Goal: Navigation & Orientation: Find specific page/section

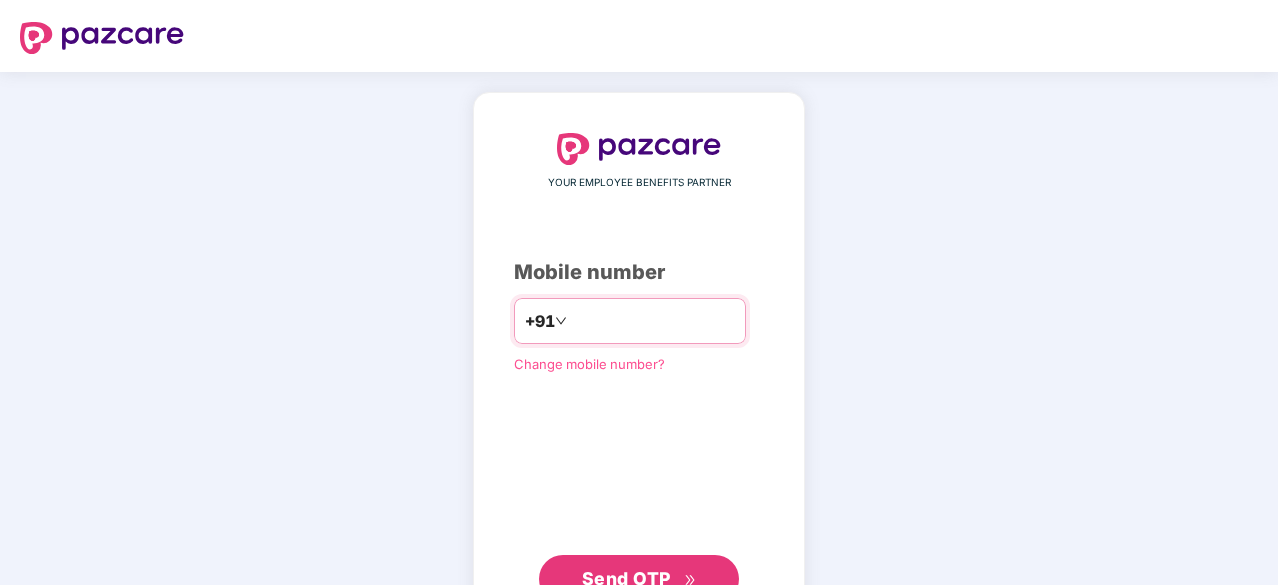
click at [619, 305] on input "number" at bounding box center [653, 321] width 164 height 32
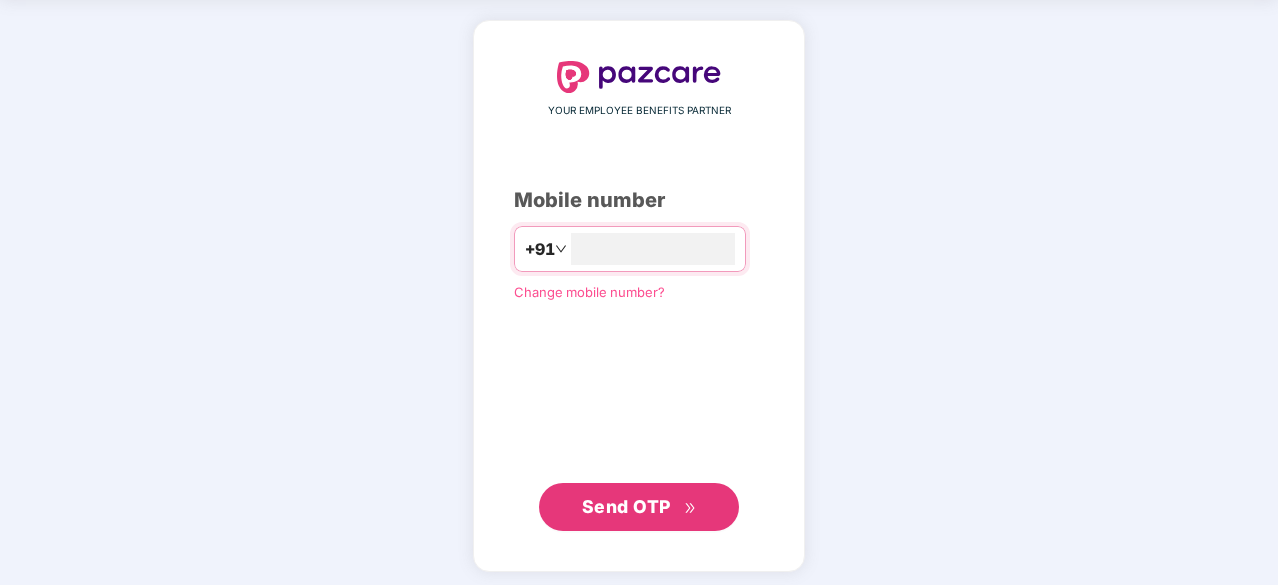
type input "**********"
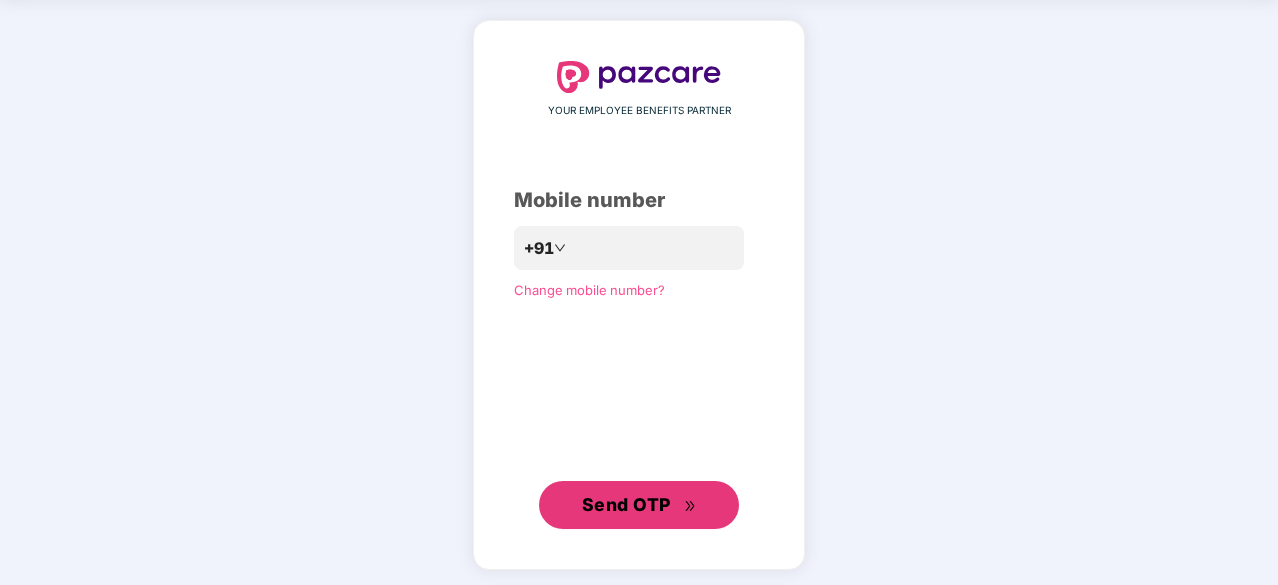
click at [640, 484] on button "Send OTP" at bounding box center [639, 505] width 200 height 48
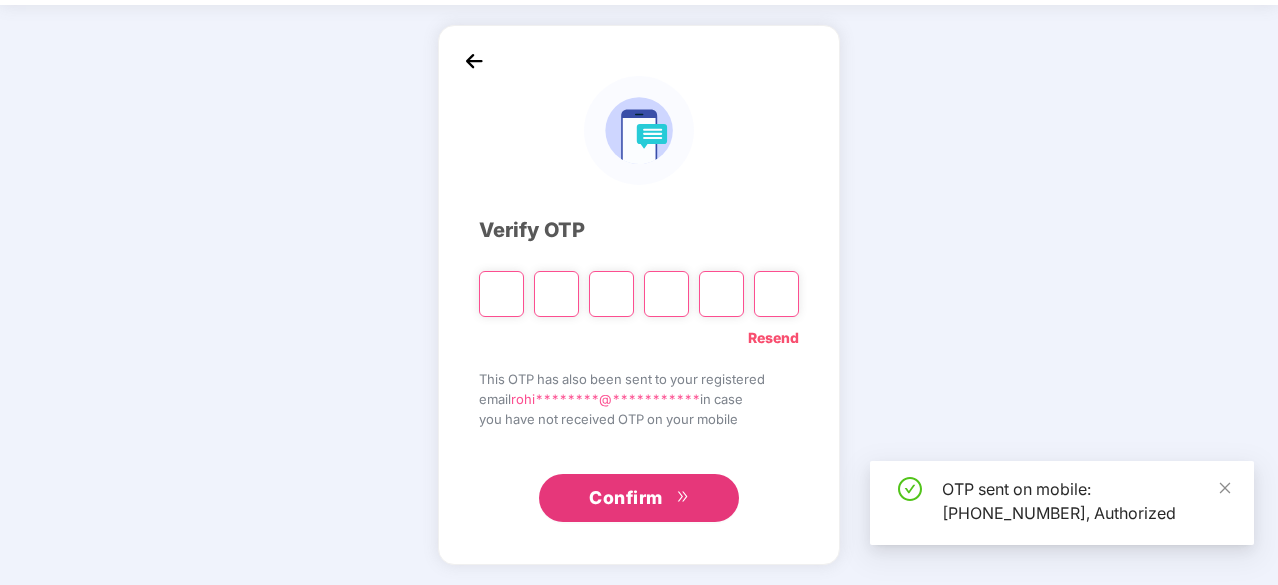
scroll to position [66, 0]
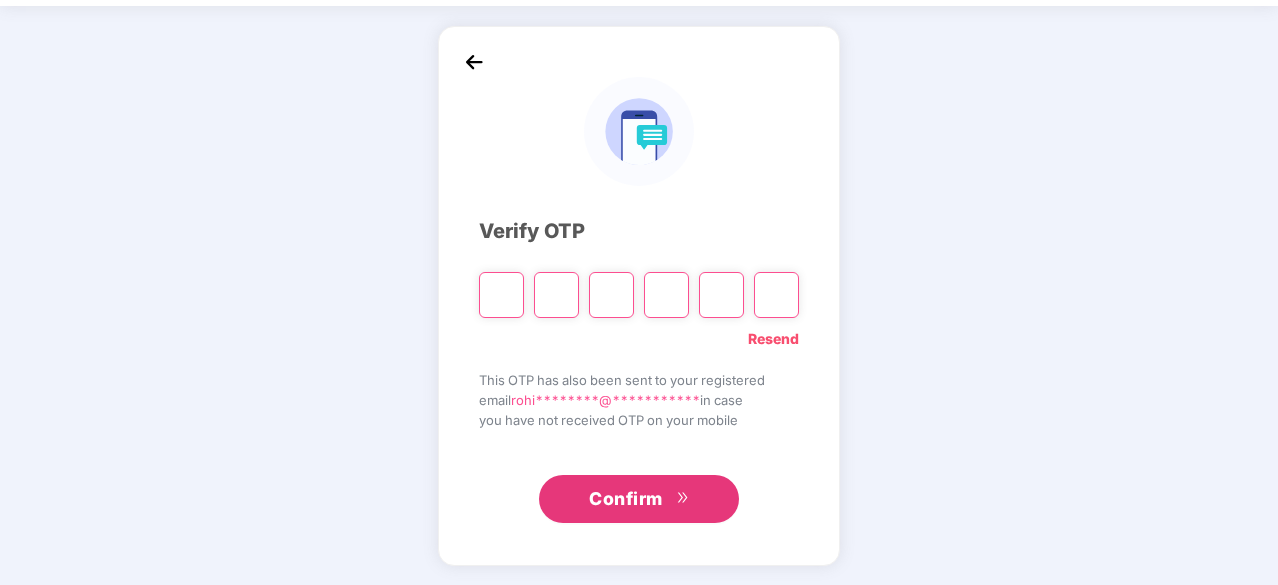
type input "*"
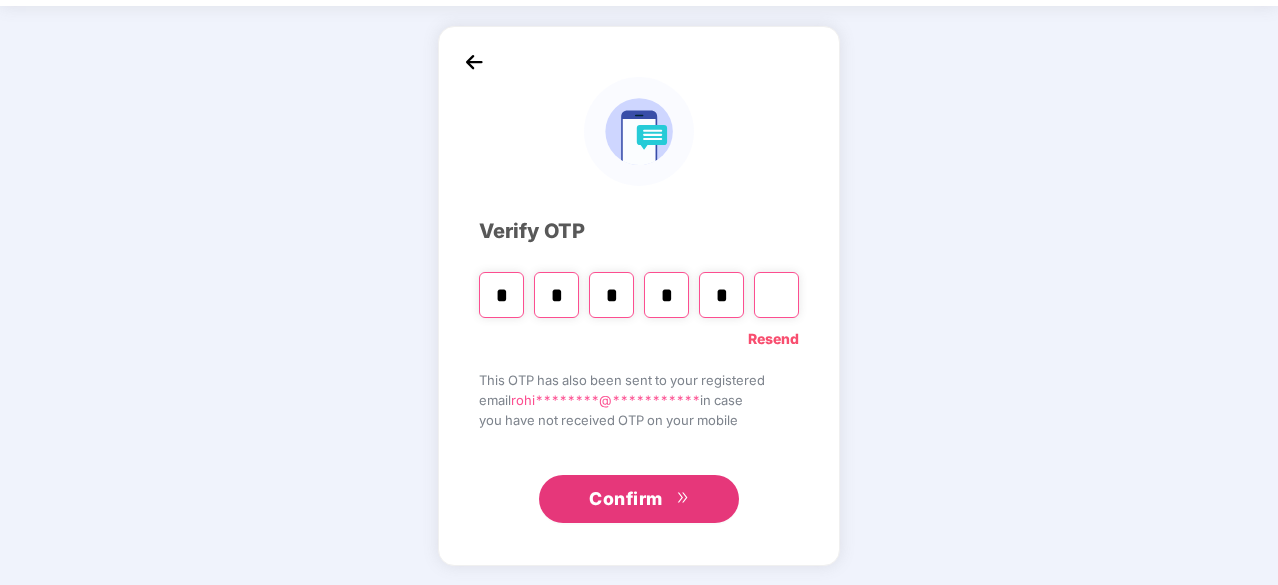
type input "*"
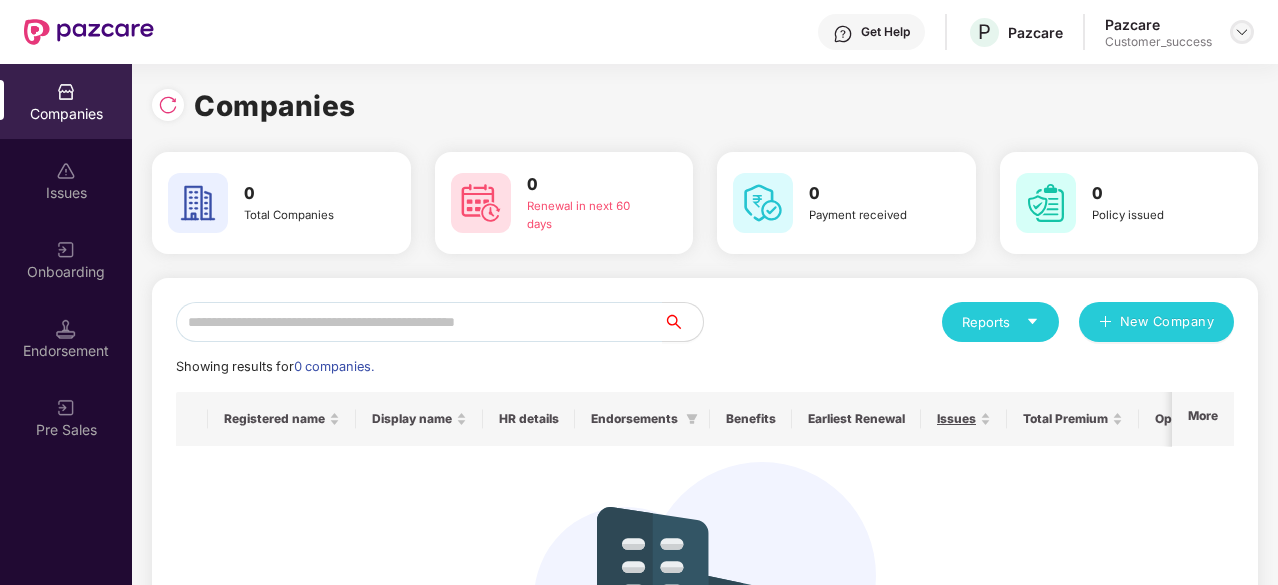
click at [1240, 29] on img at bounding box center [1242, 32] width 16 height 16
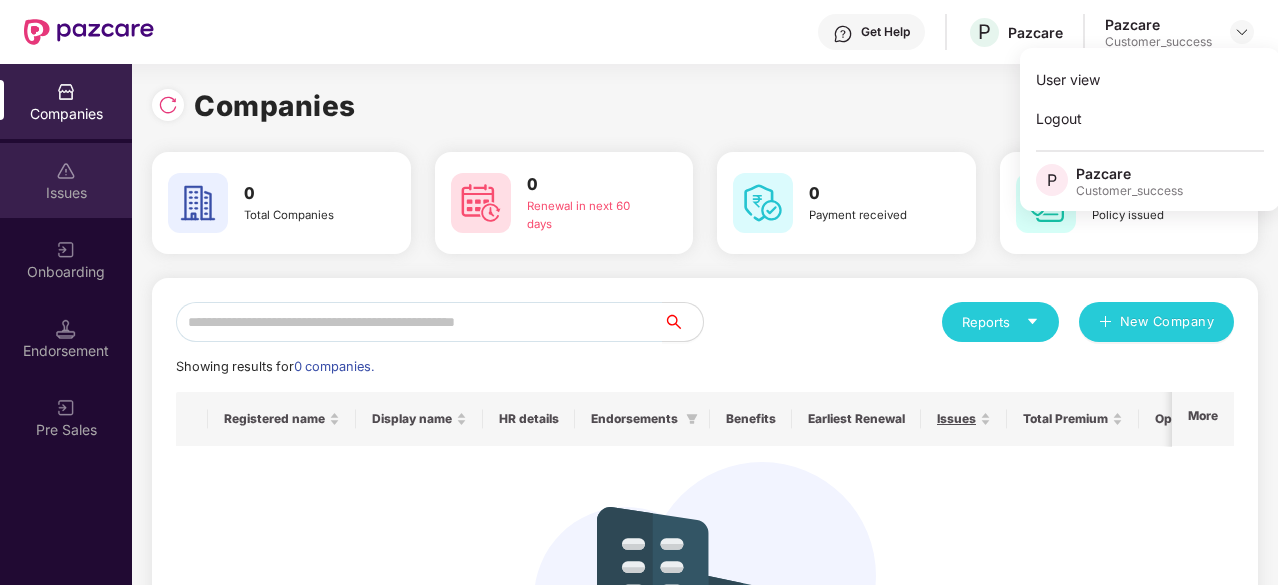
click at [68, 196] on div "Issues" at bounding box center [66, 193] width 132 height 20
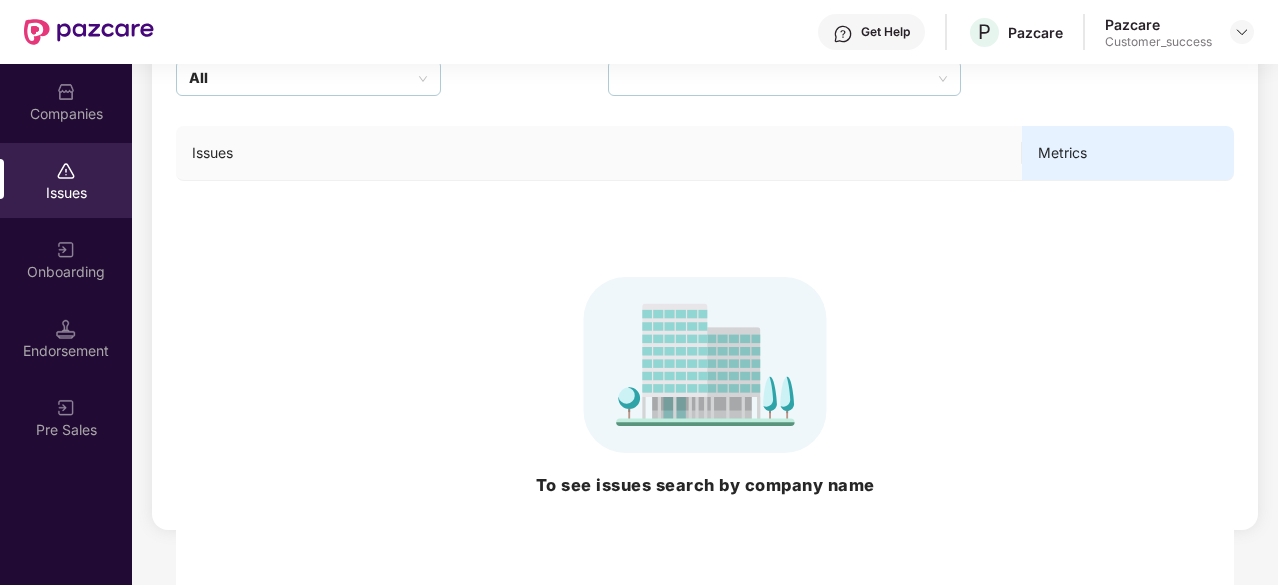
scroll to position [201, 0]
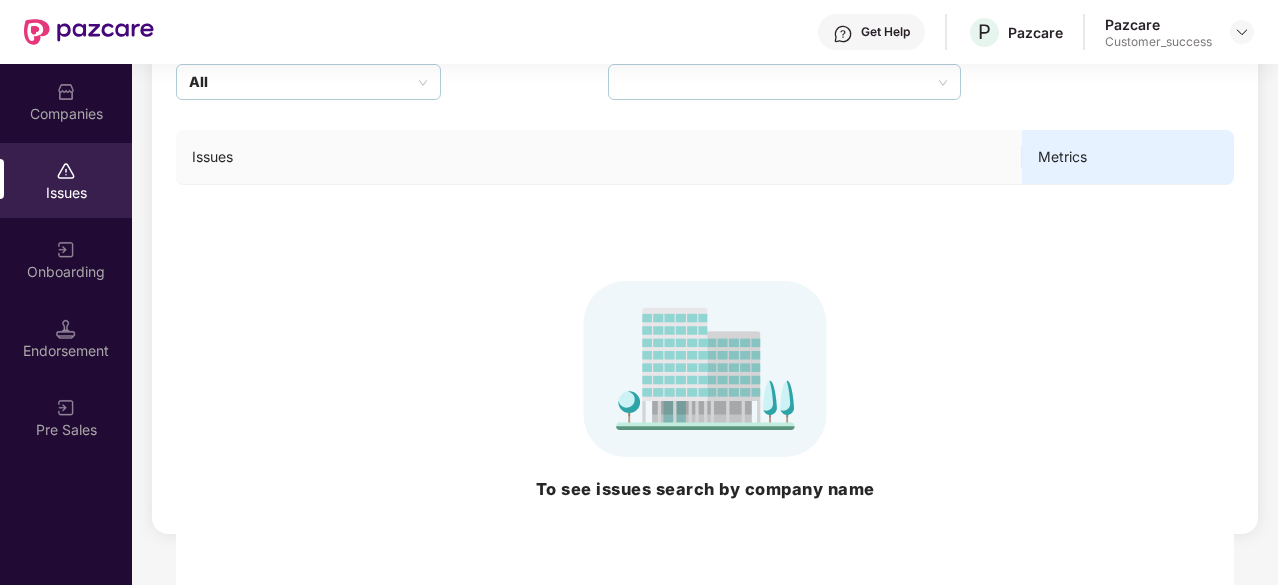
click at [49, 269] on div "Onboarding" at bounding box center [66, 272] width 132 height 20
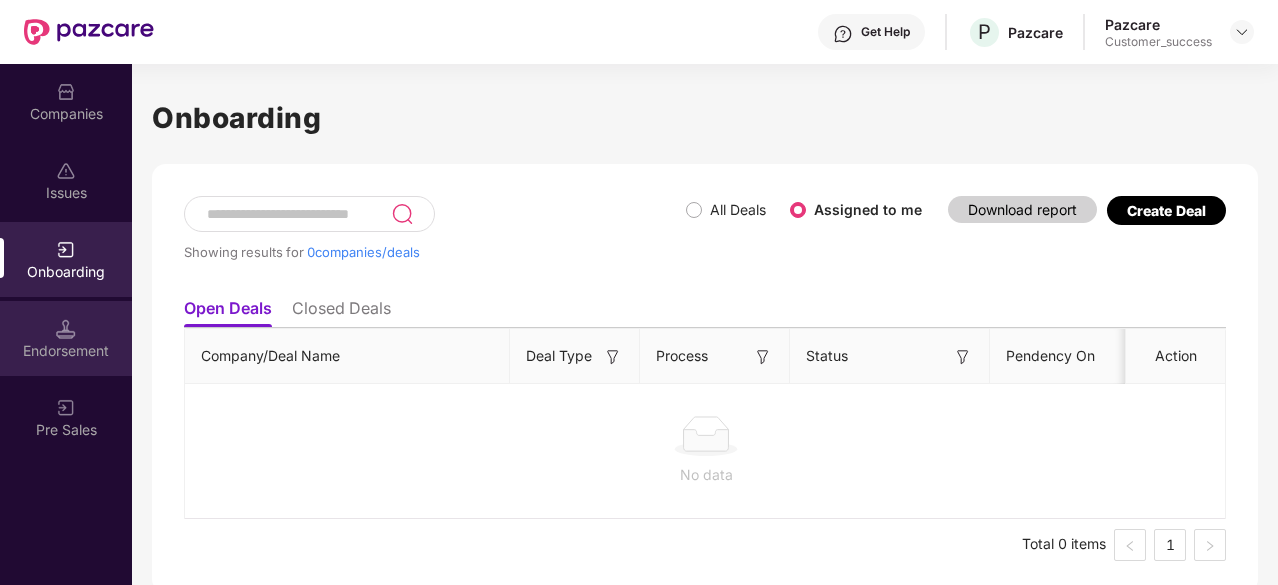
click at [68, 351] on div "Endorsement" at bounding box center [66, 351] width 132 height 20
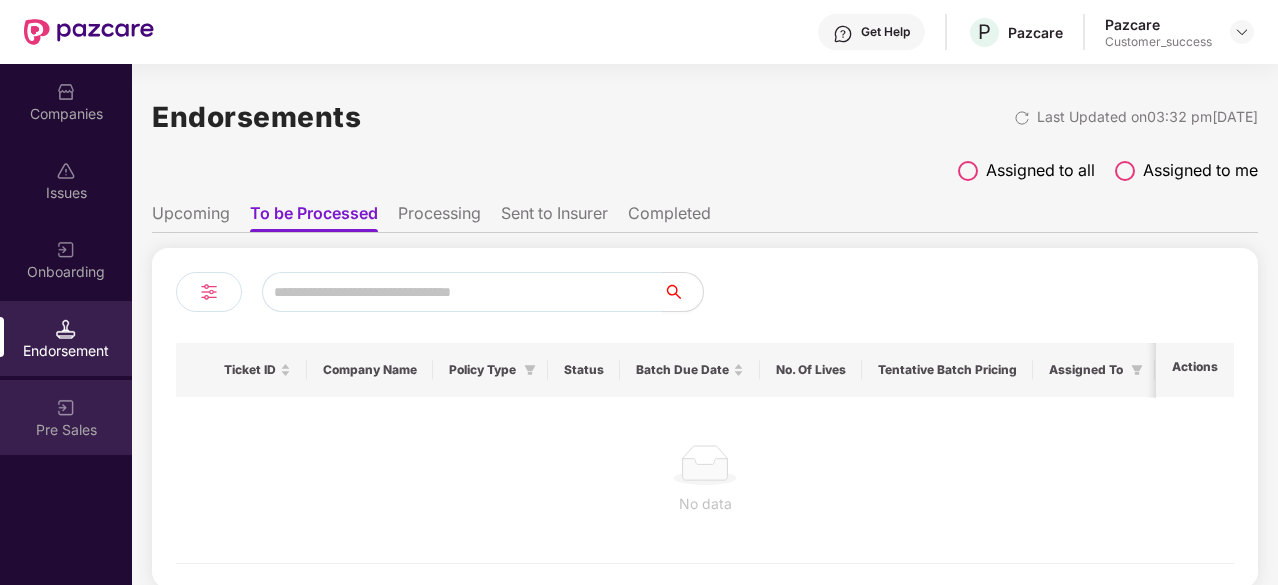
click at [31, 399] on div "Pre Sales" at bounding box center [66, 417] width 132 height 75
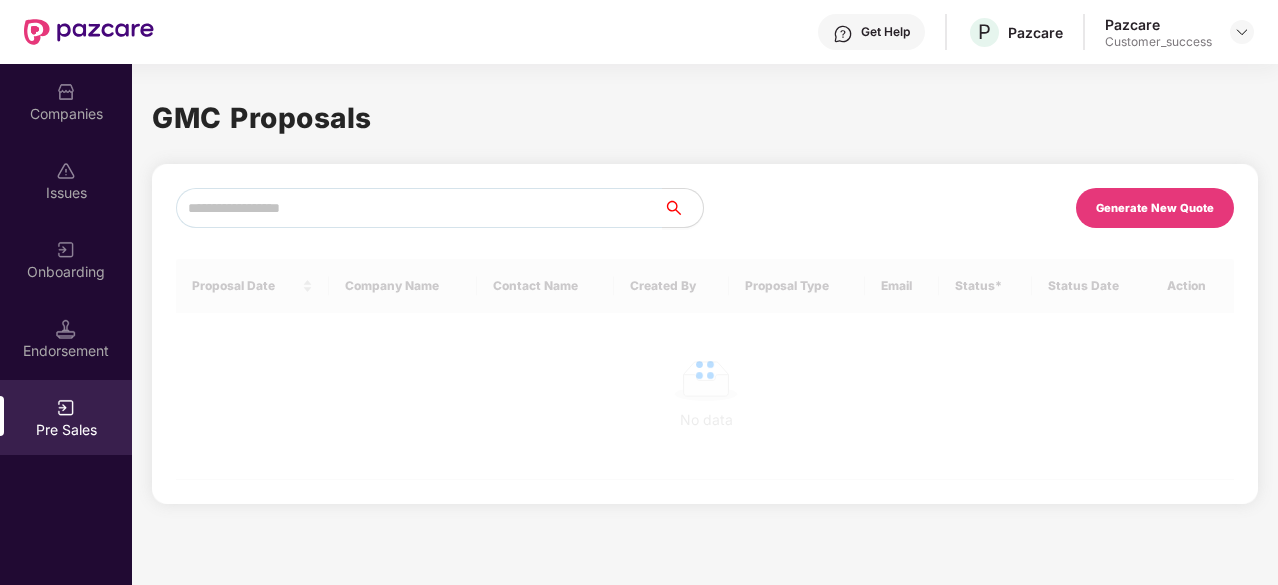
click at [1208, 34] on div "Customer_success" at bounding box center [1158, 42] width 107 height 16
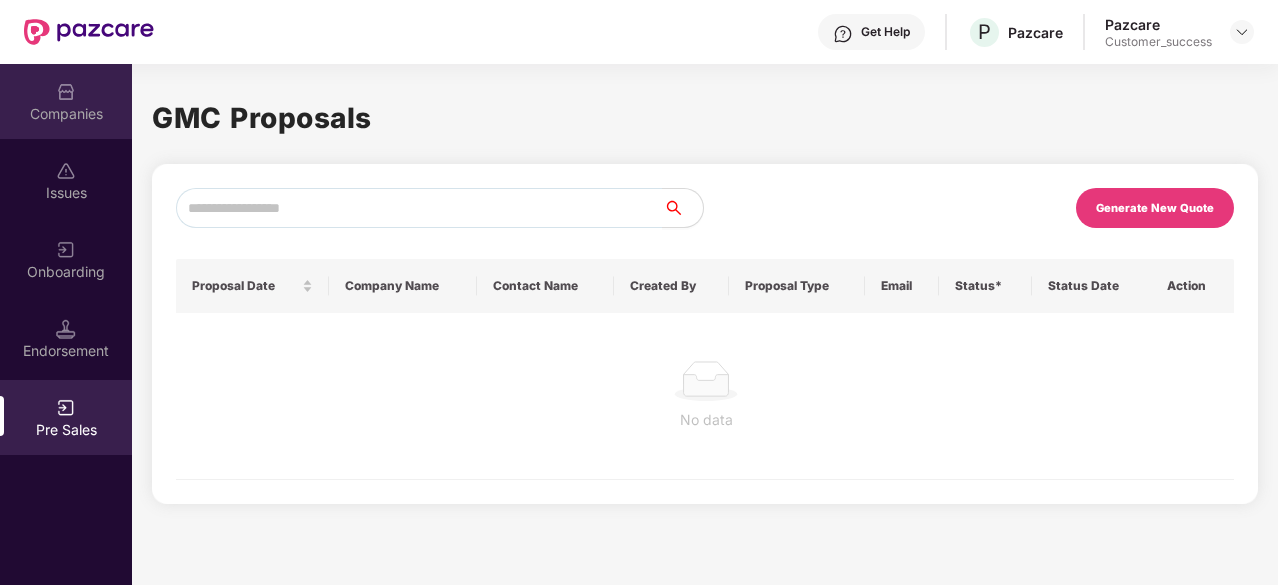
click at [101, 128] on div "Companies" at bounding box center [66, 101] width 132 height 75
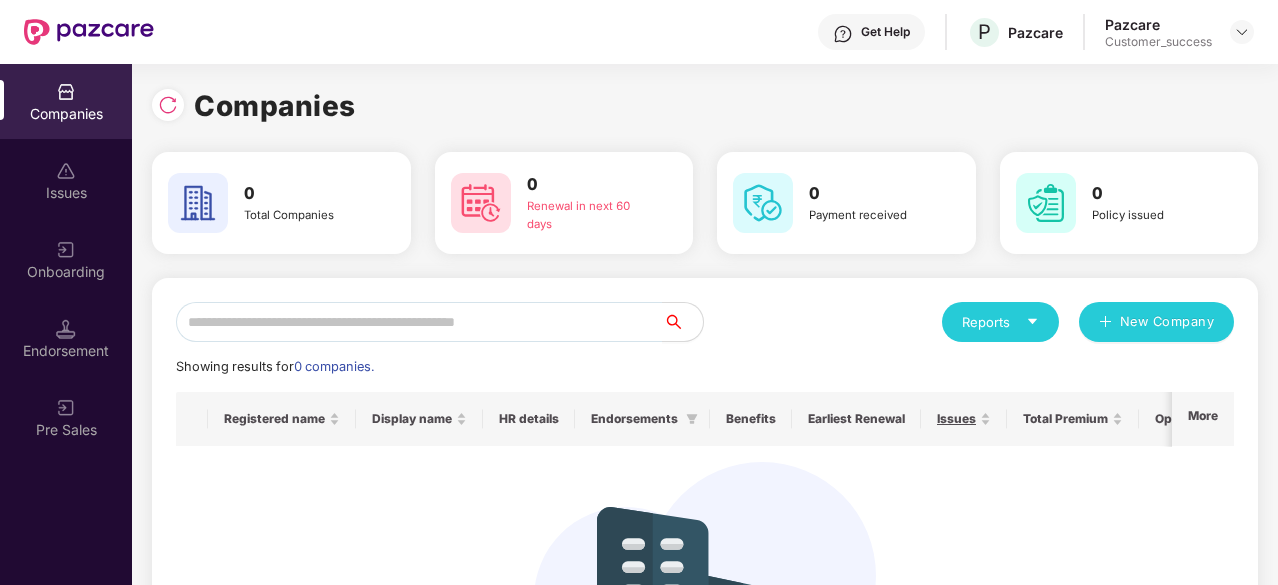
click at [553, 203] on div "Renewal in next 60 days" at bounding box center [589, 216] width 125 height 36
click at [304, 182] on h3 "0" at bounding box center [306, 194] width 125 height 26
click at [552, 213] on div "Renewal in next 60 days" at bounding box center [589, 216] width 125 height 36
click at [824, 187] on h3 "0" at bounding box center [871, 194] width 125 height 26
click at [1080, 187] on div at bounding box center [1046, 203] width 76 height 60
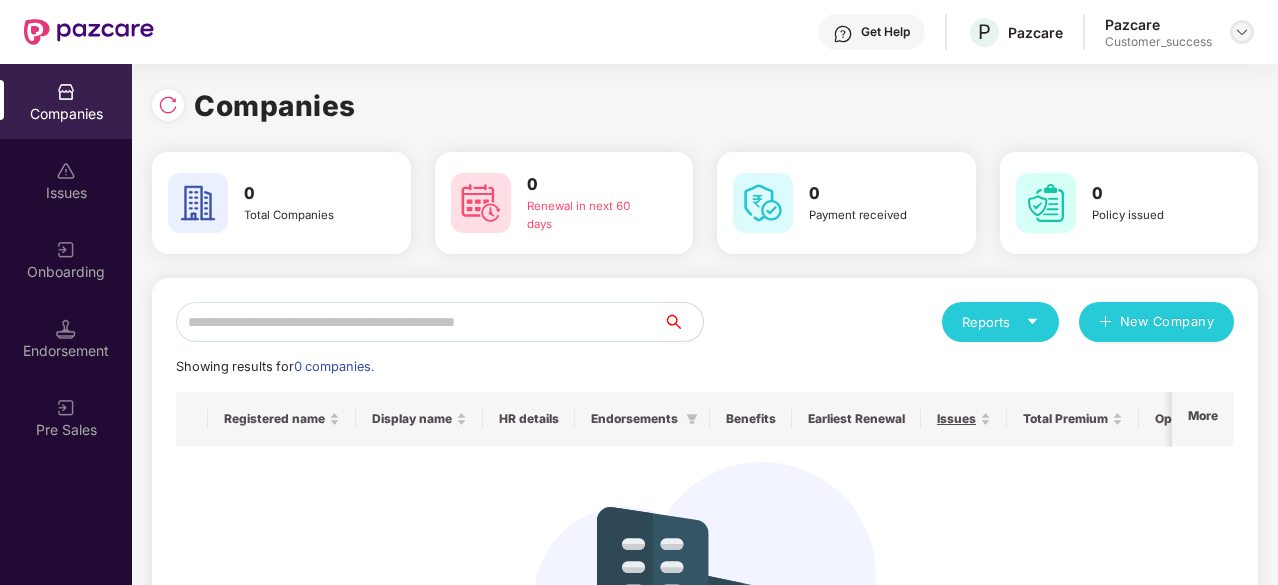
click at [1237, 30] on img at bounding box center [1242, 32] width 16 height 16
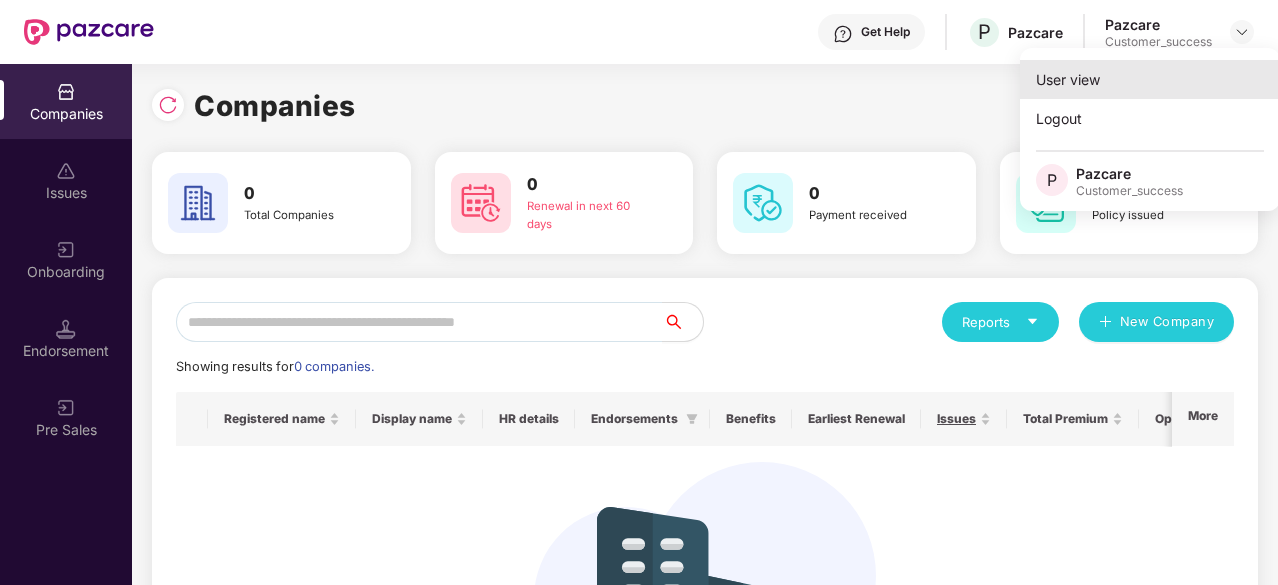
click at [1112, 83] on div "User view" at bounding box center [1150, 79] width 260 height 39
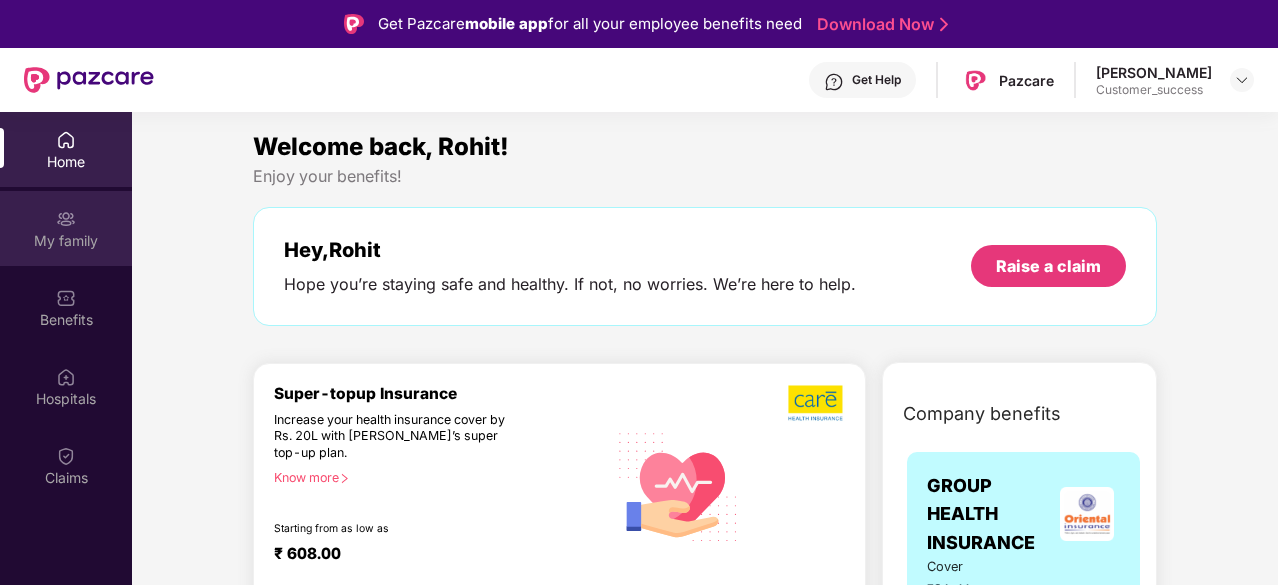
click at [69, 239] on div "My family" at bounding box center [66, 241] width 132 height 20
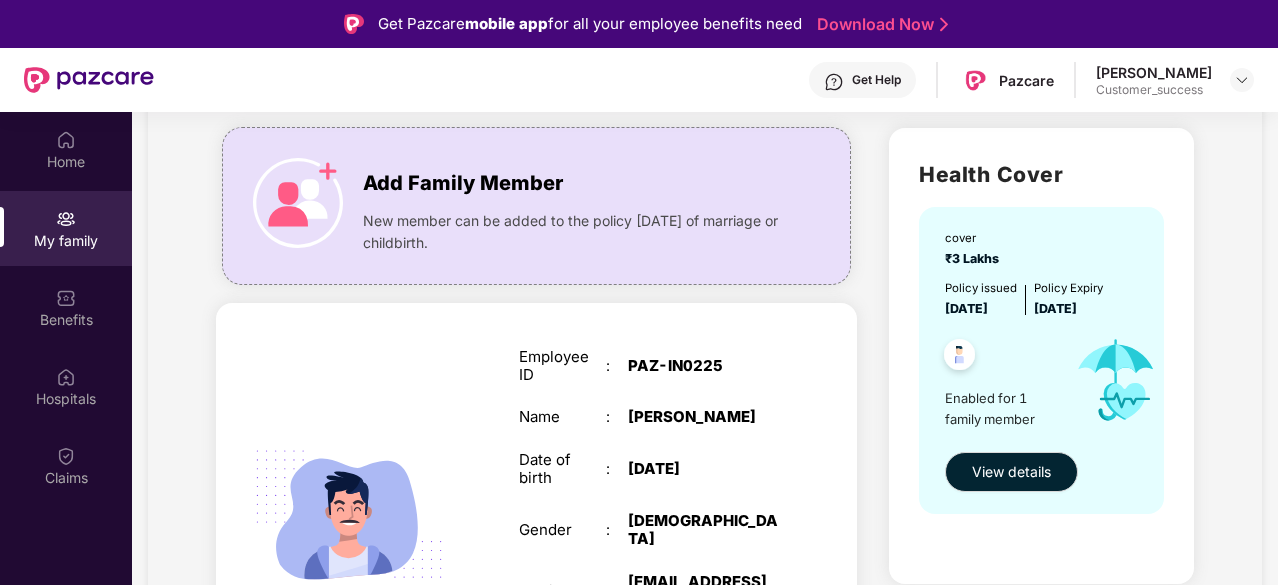
scroll to position [267, 0]
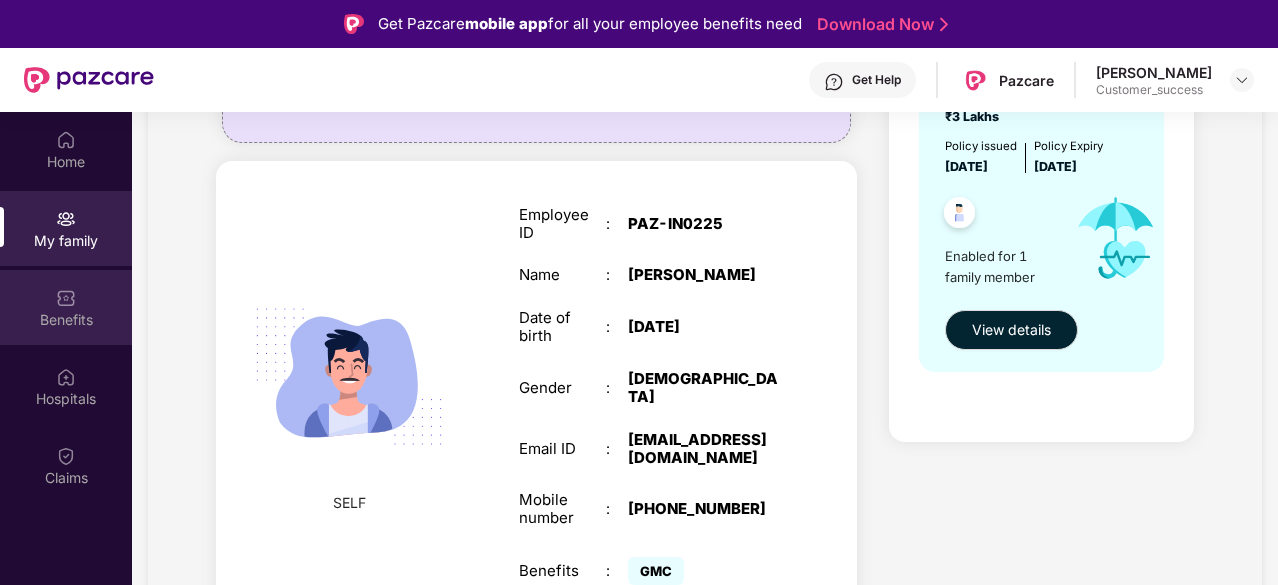
click at [129, 312] on div "Benefits" at bounding box center [66, 320] width 132 height 20
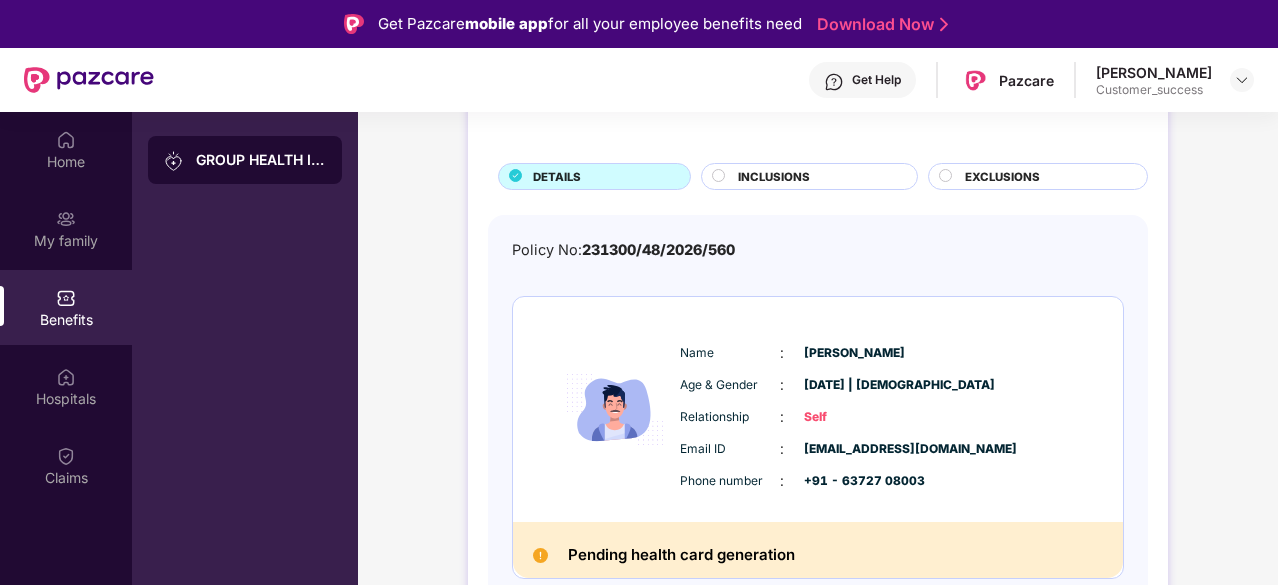
scroll to position [91, 0]
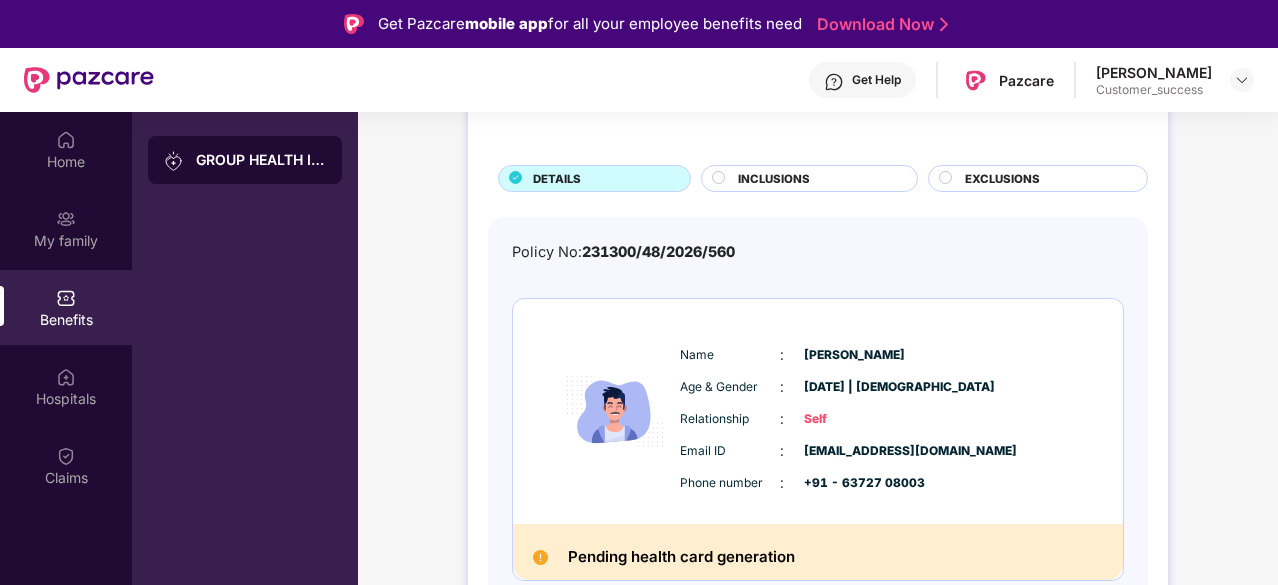
click at [793, 186] on span "INCLUSIONS" at bounding box center [774, 179] width 72 height 18
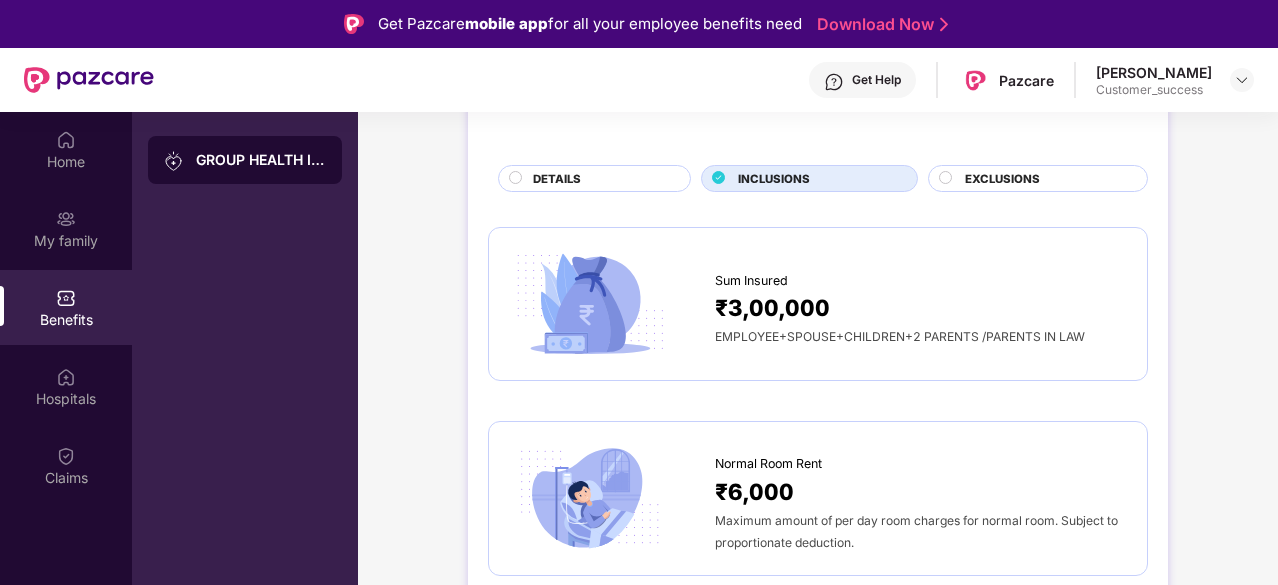
click at [1014, 179] on span "EXCLUSIONS" at bounding box center [1002, 179] width 75 height 18
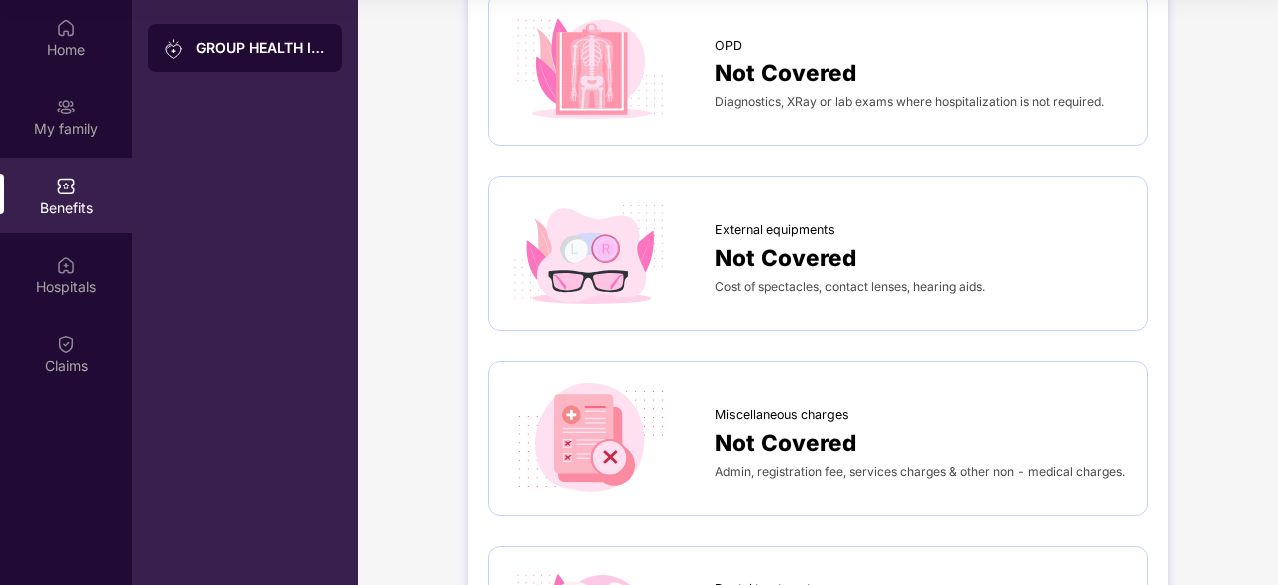
scroll to position [0, 0]
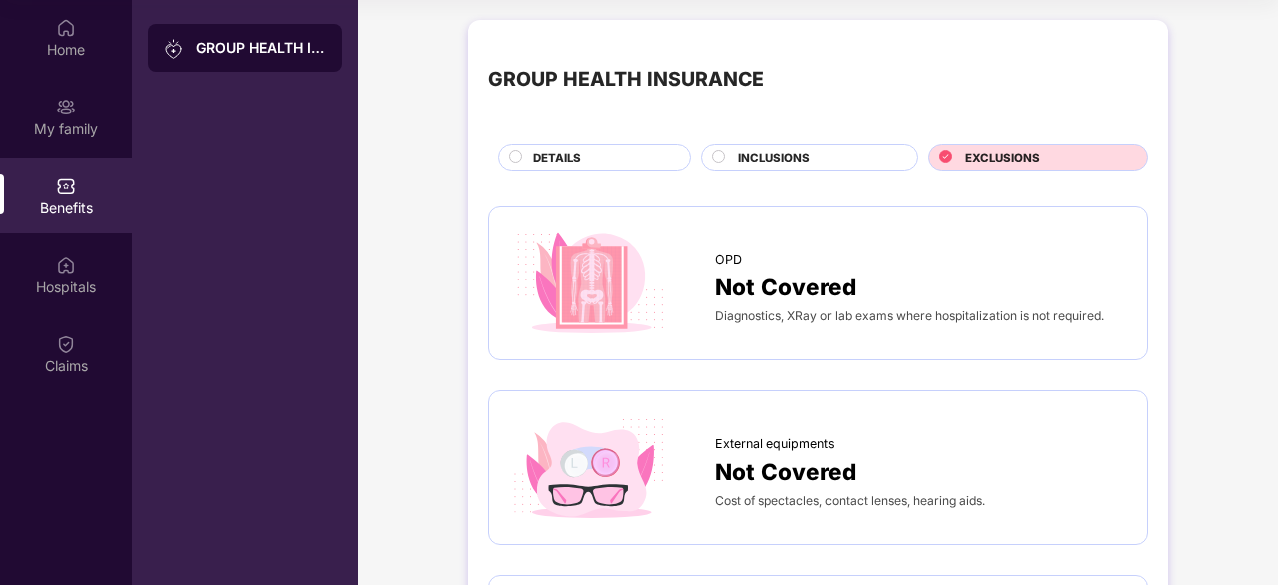
click at [836, 147] on div "INCLUSIONS" at bounding box center [809, 157] width 217 height 27
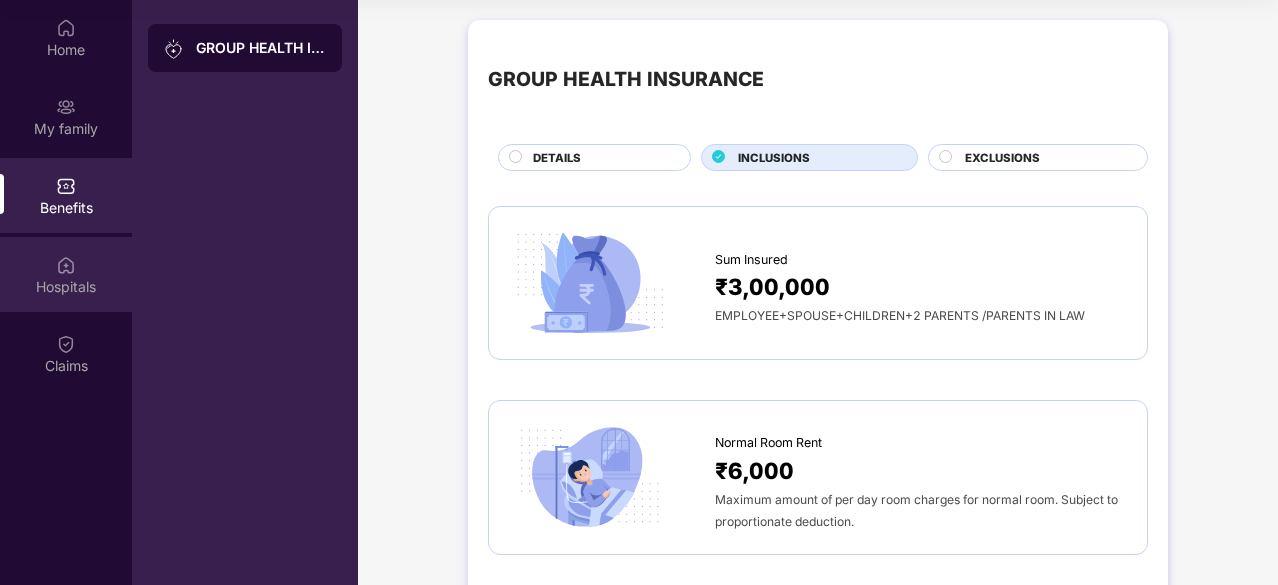
click at [72, 253] on div at bounding box center [66, 263] width 20 height 20
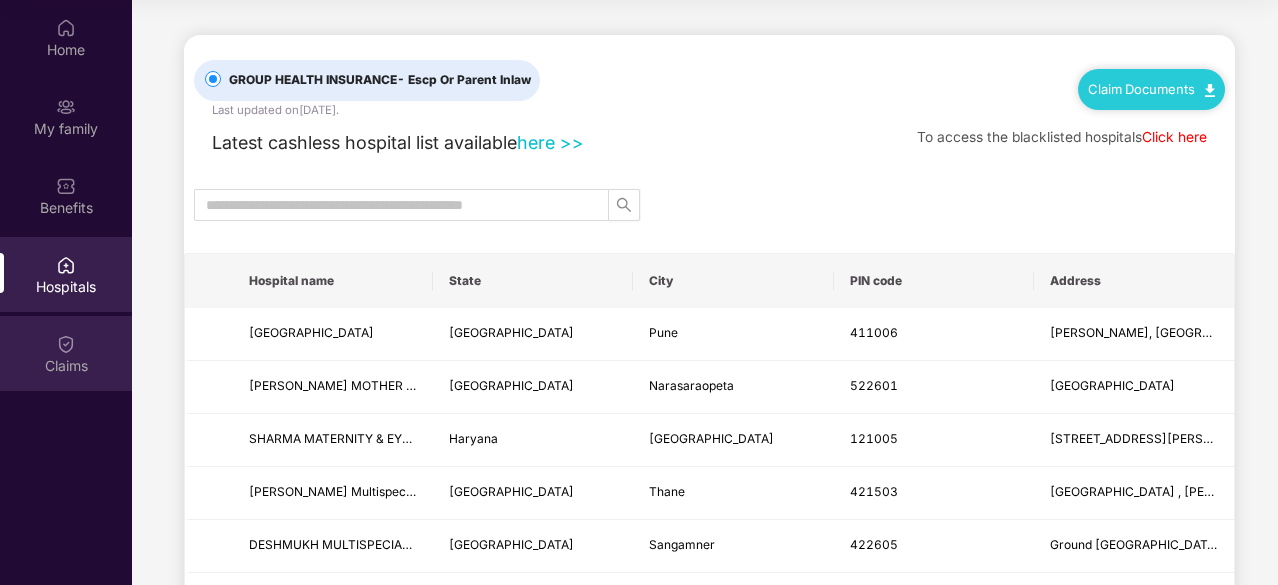
click at [59, 371] on div "Claims" at bounding box center [66, 366] width 132 height 20
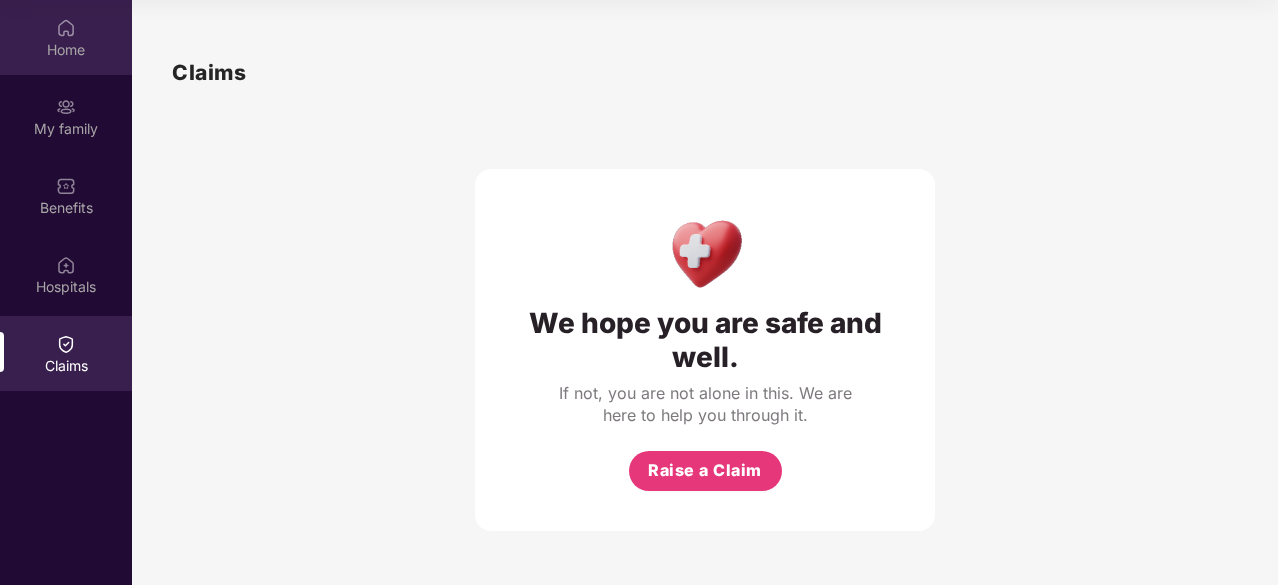
click at [57, 41] on div "Home" at bounding box center [66, 50] width 132 height 20
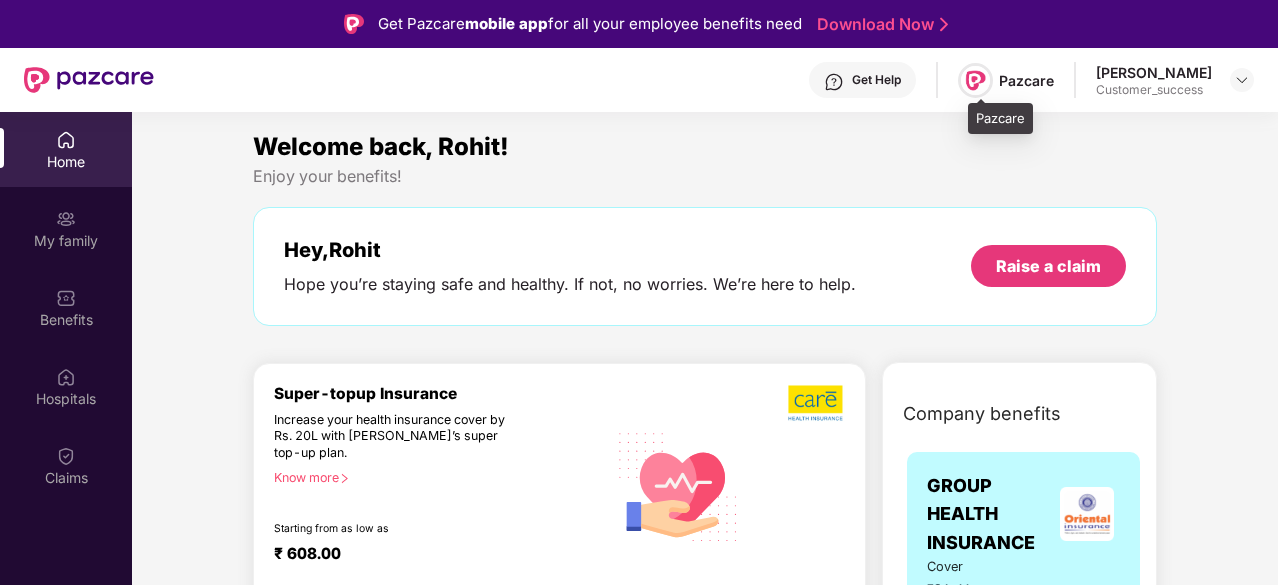
click at [988, 86] on img at bounding box center [975, 80] width 29 height 29
click at [1030, 82] on div "Pazcare" at bounding box center [1026, 80] width 55 height 19
click at [112, 80] on img at bounding box center [89, 80] width 130 height 26
click at [1249, 86] on img at bounding box center [1242, 80] width 16 height 16
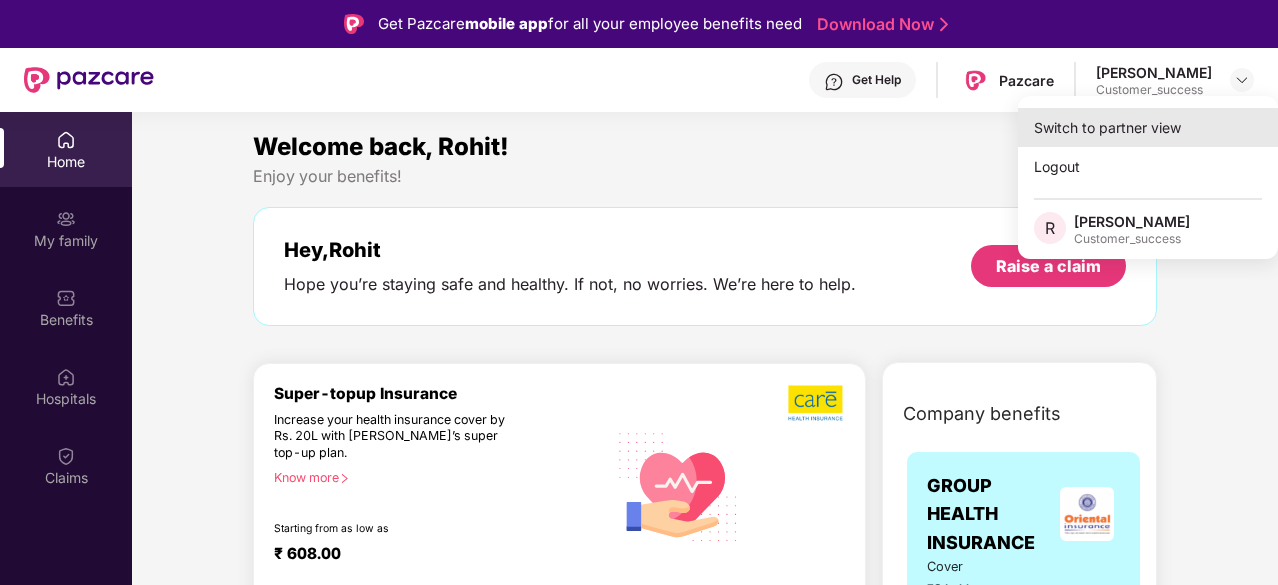
click at [1196, 129] on div "Switch to partner view" at bounding box center [1148, 127] width 260 height 39
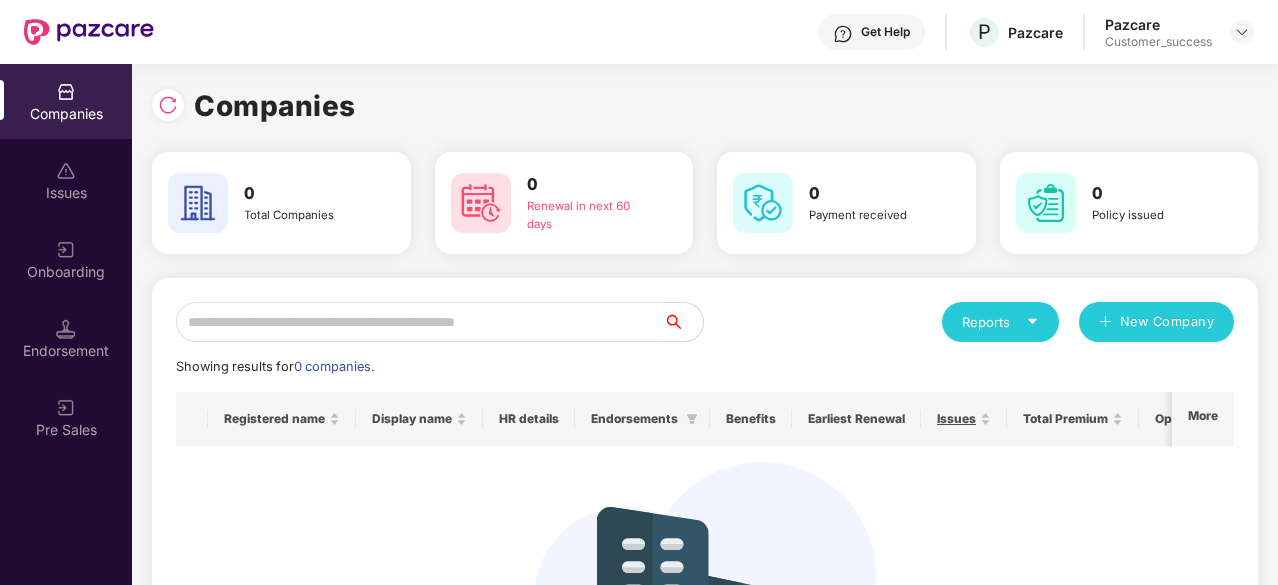
click at [1012, 337] on div "Reports" at bounding box center [1000, 322] width 117 height 40
click at [885, 319] on div "Reports New Company" at bounding box center [969, 322] width 529 height 40
click at [81, 191] on div "Issues" at bounding box center [66, 193] width 132 height 20
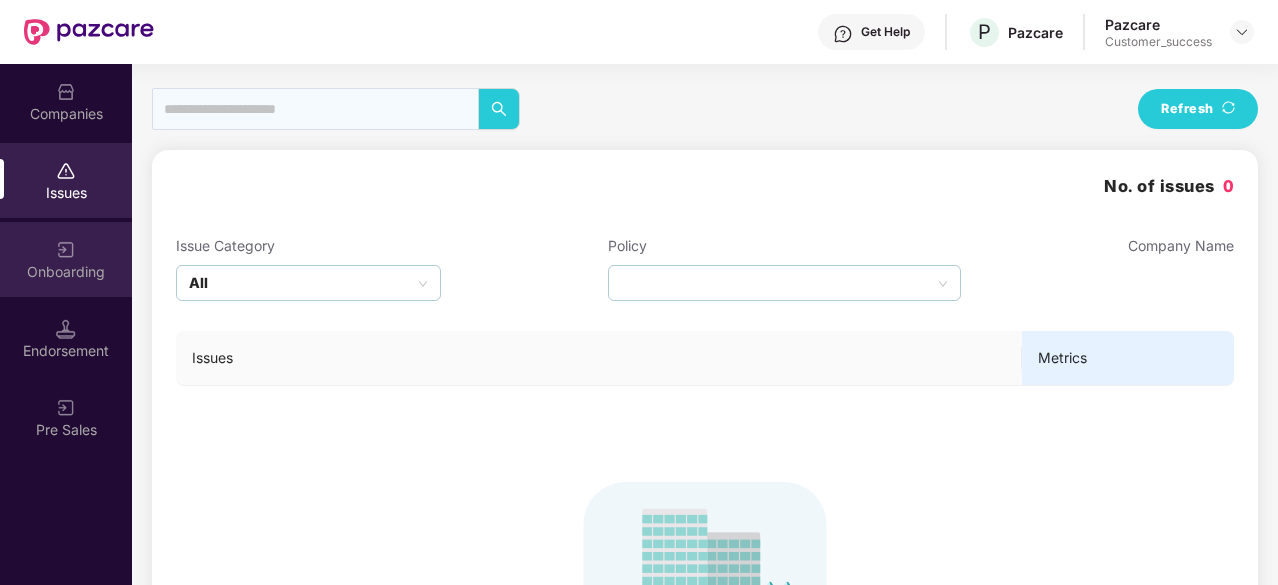
click at [78, 253] on div "Onboarding" at bounding box center [66, 259] width 132 height 75
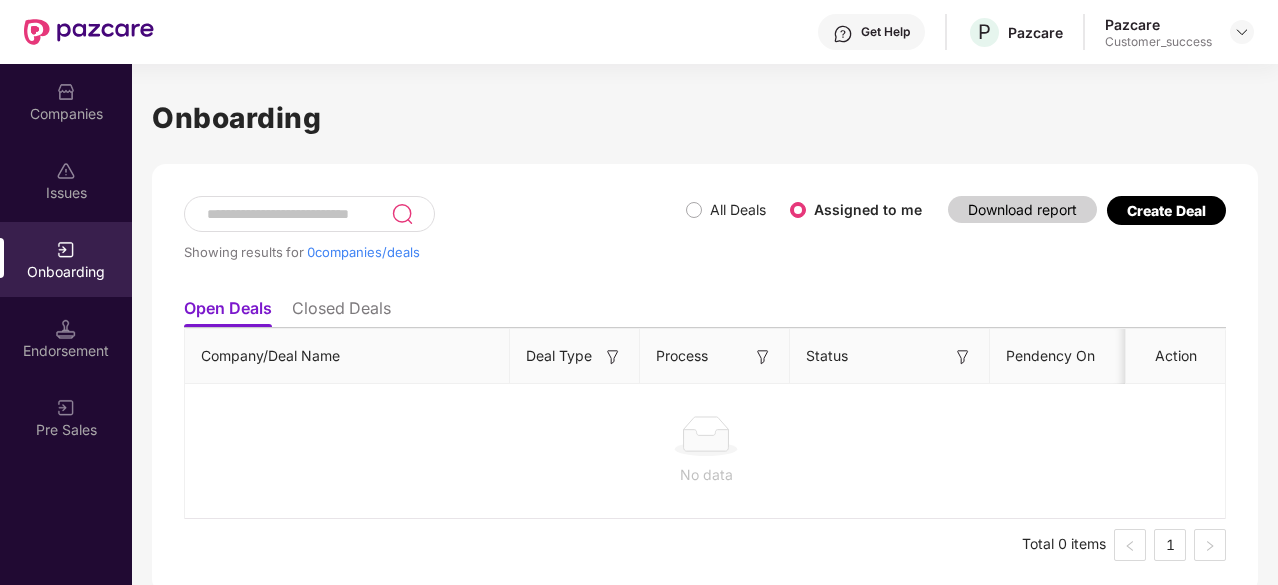
click at [81, 341] on div "Endorsement" at bounding box center [66, 351] width 132 height 20
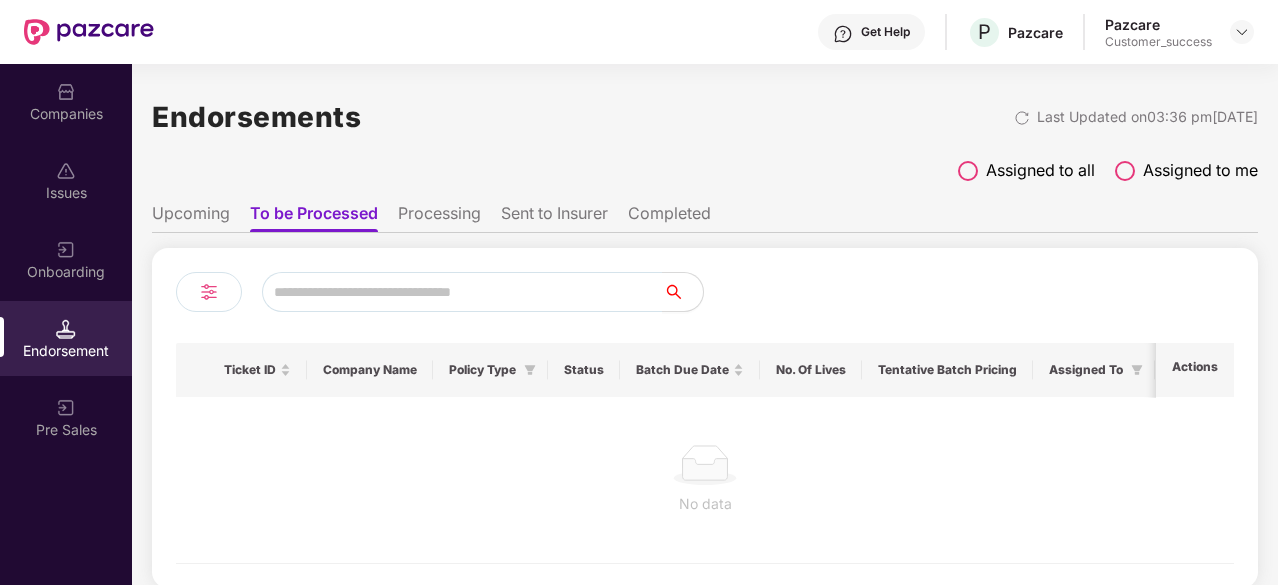
click at [82, 401] on div "Pre Sales" at bounding box center [66, 417] width 132 height 75
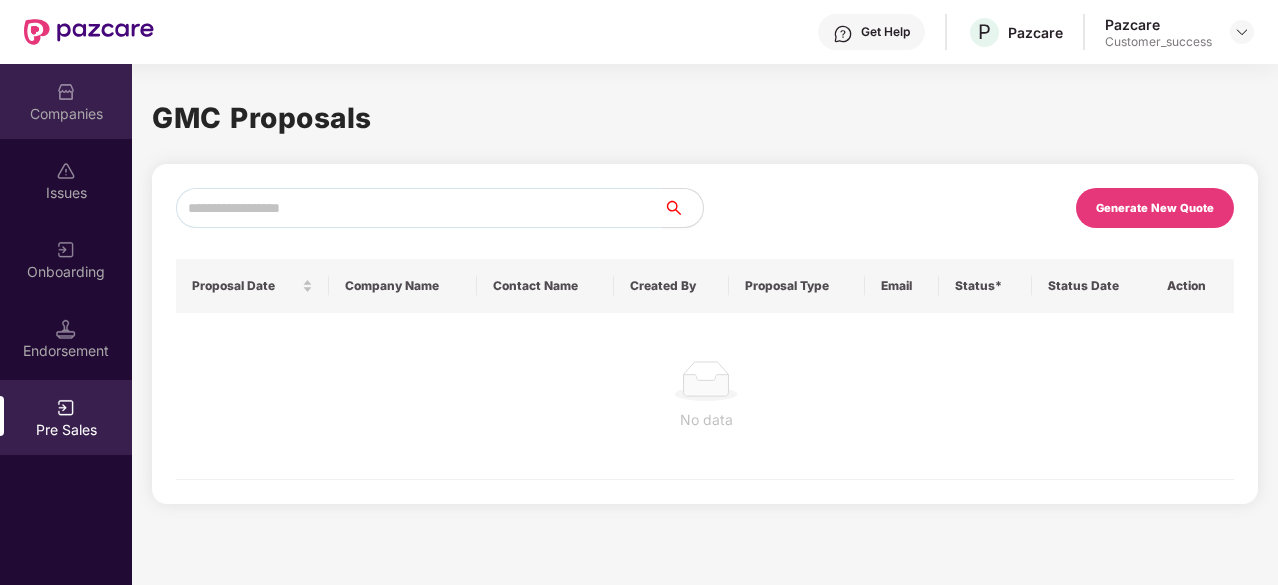
click at [102, 111] on div "Companies" at bounding box center [66, 114] width 132 height 20
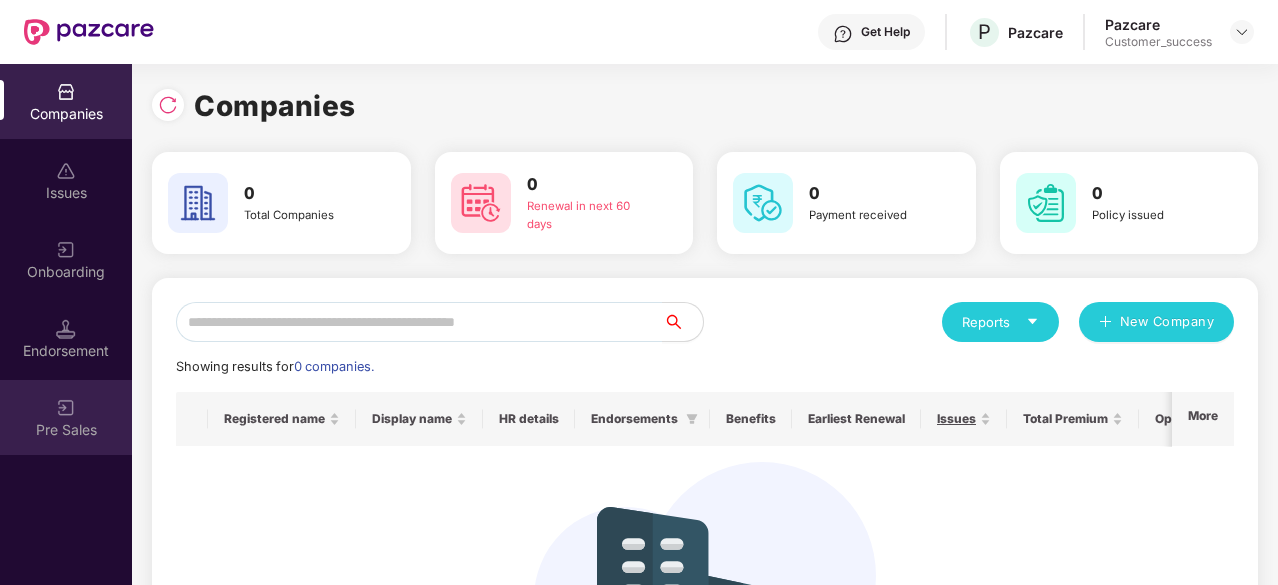
click at [77, 441] on div "Pre Sales" at bounding box center [66, 417] width 132 height 75
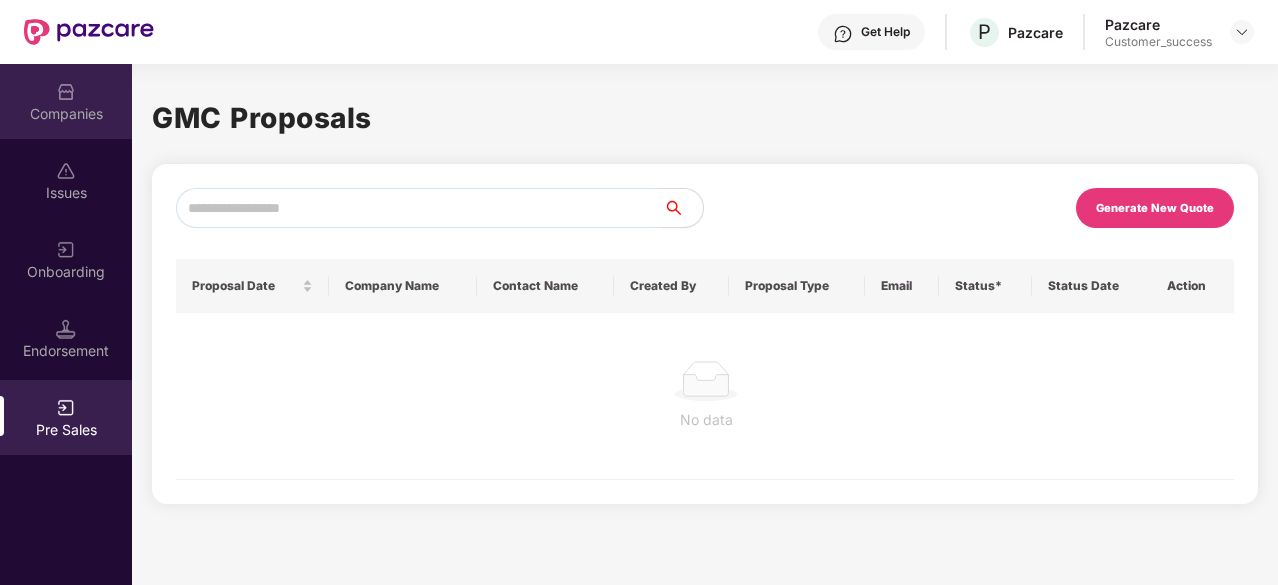
click at [87, 125] on div "Companies" at bounding box center [66, 101] width 132 height 75
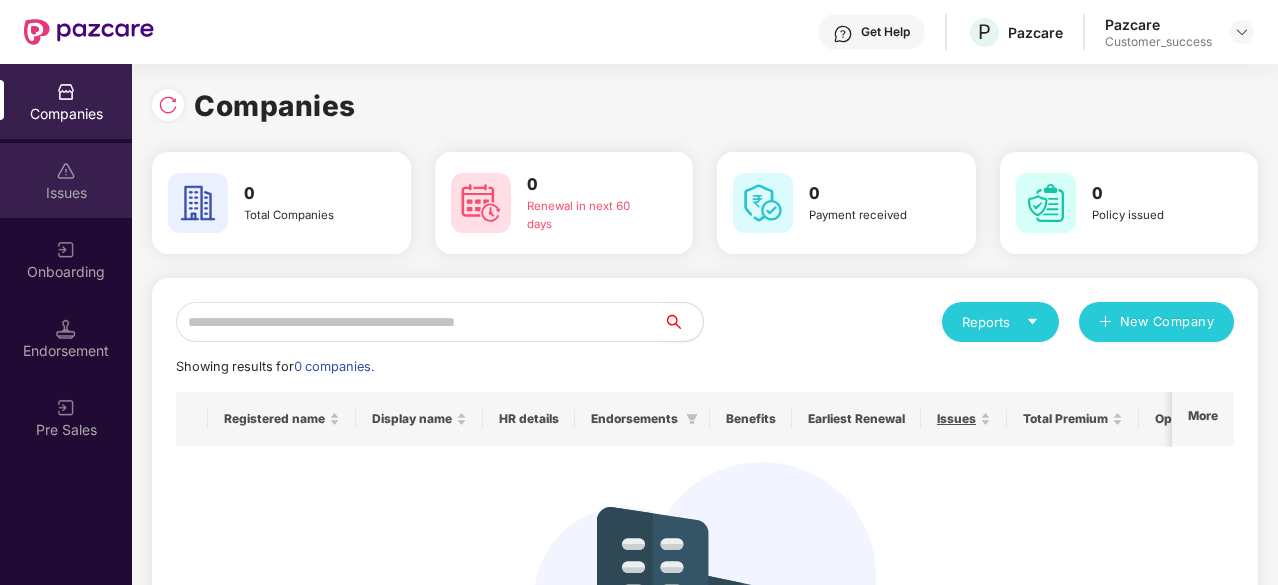
click at [99, 174] on div "Issues" at bounding box center [66, 180] width 132 height 75
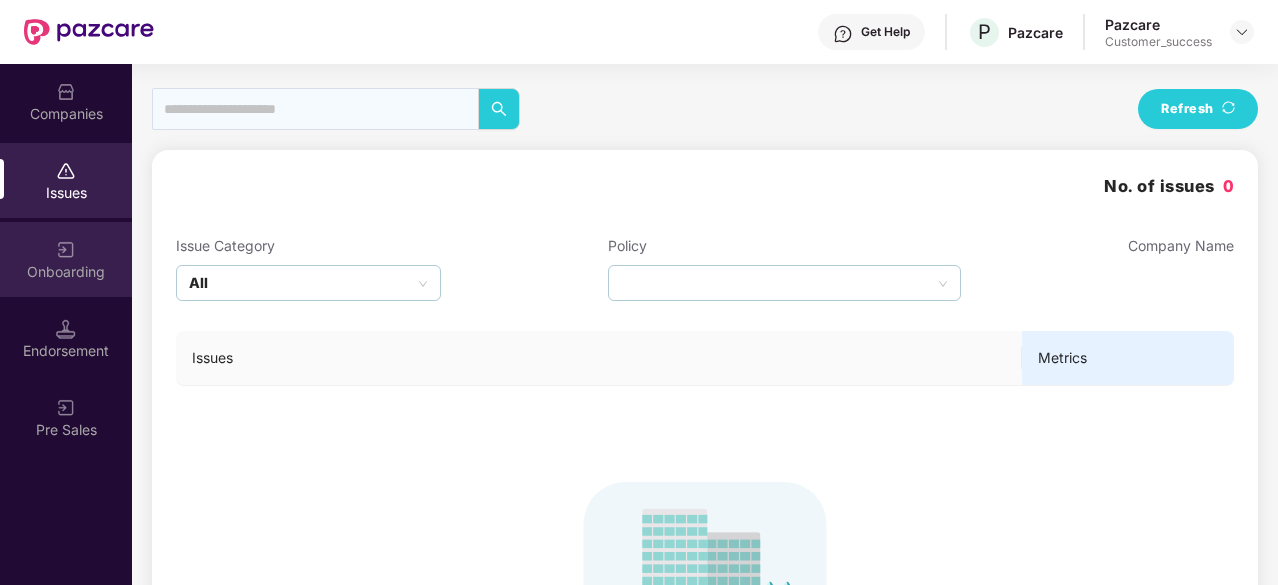
click at [100, 243] on div "Onboarding" at bounding box center [66, 259] width 132 height 75
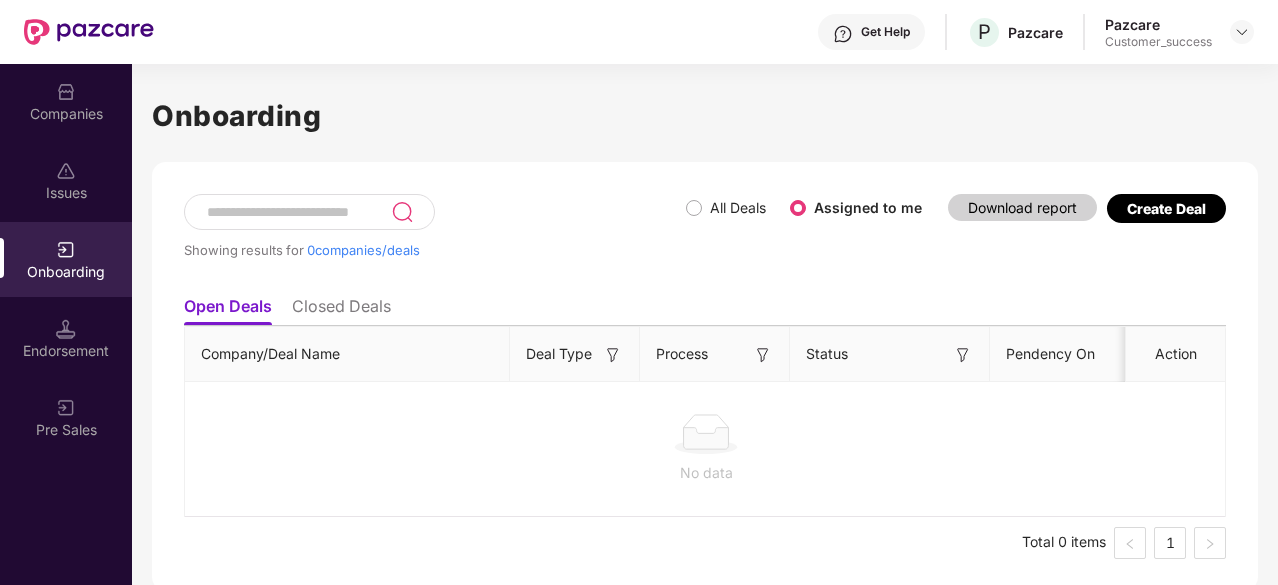
scroll to position [1, 0]
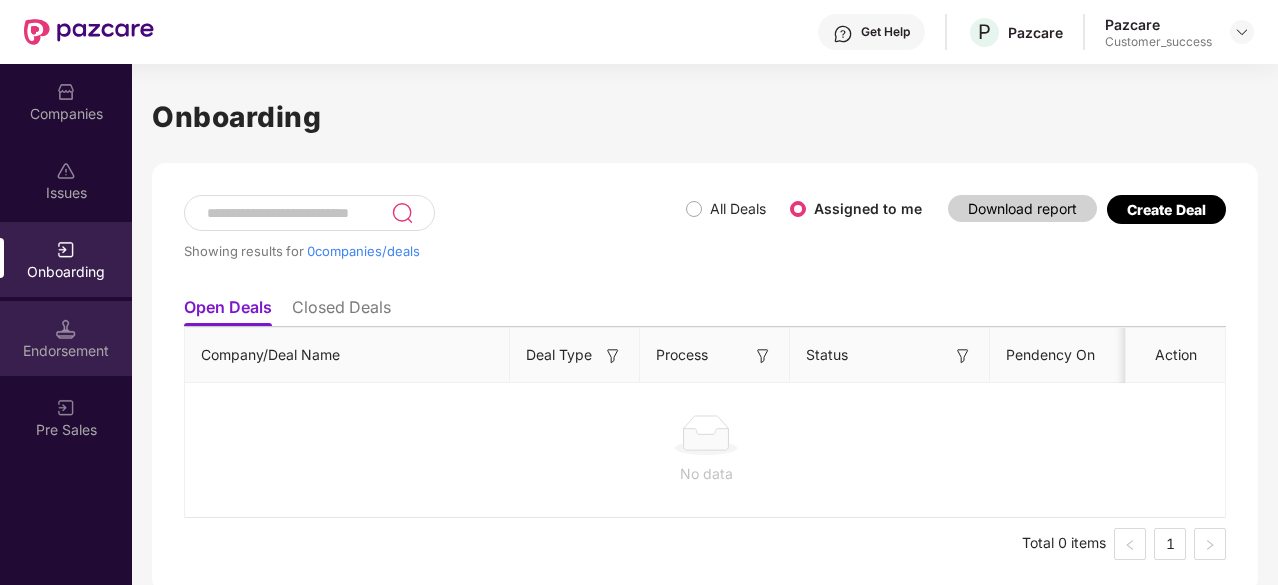
click at [56, 356] on div "Endorsement" at bounding box center [66, 351] width 132 height 20
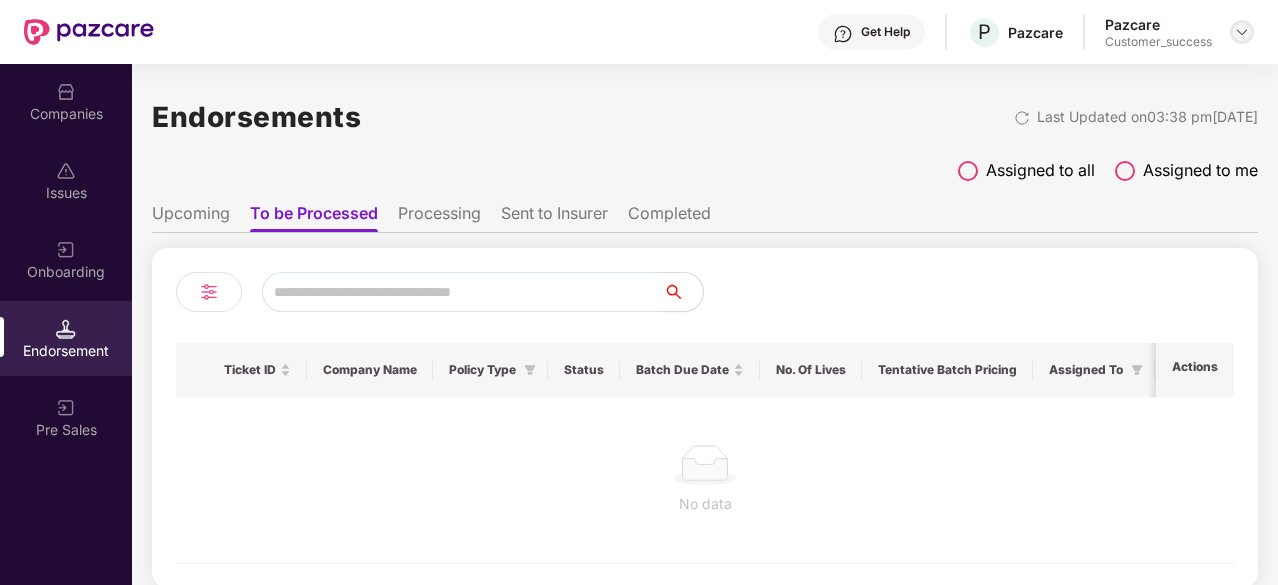
click at [1240, 39] on img at bounding box center [1242, 32] width 16 height 16
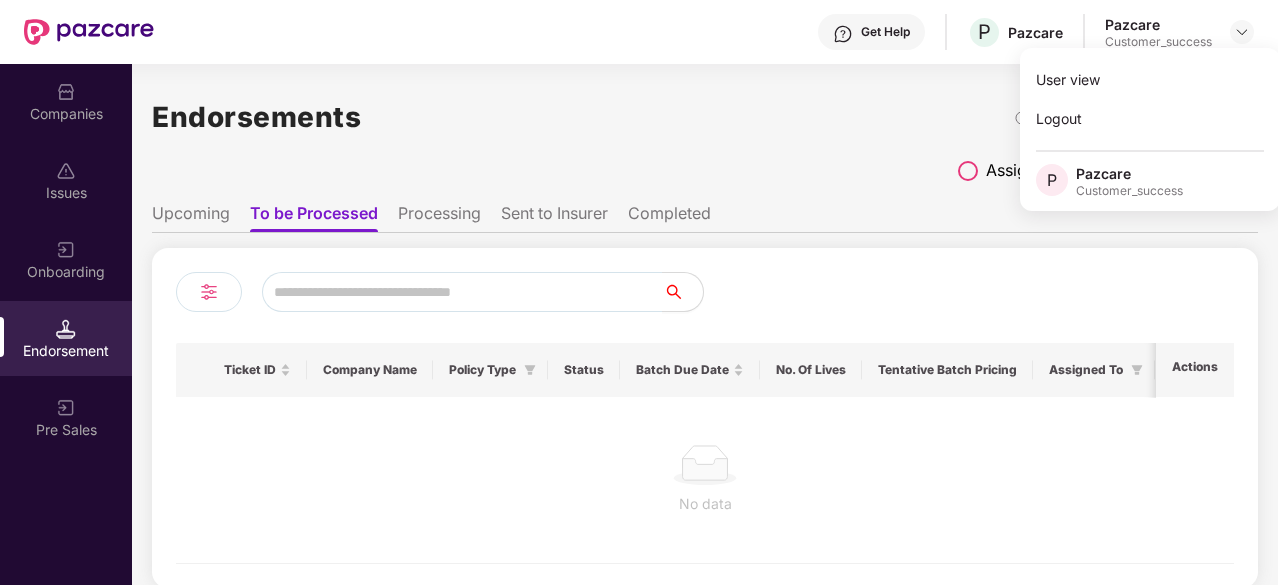
click at [933, 209] on ul "Upcoming To be Processed Processing Sent to Insurer Completed" at bounding box center [705, 213] width 1106 height 40
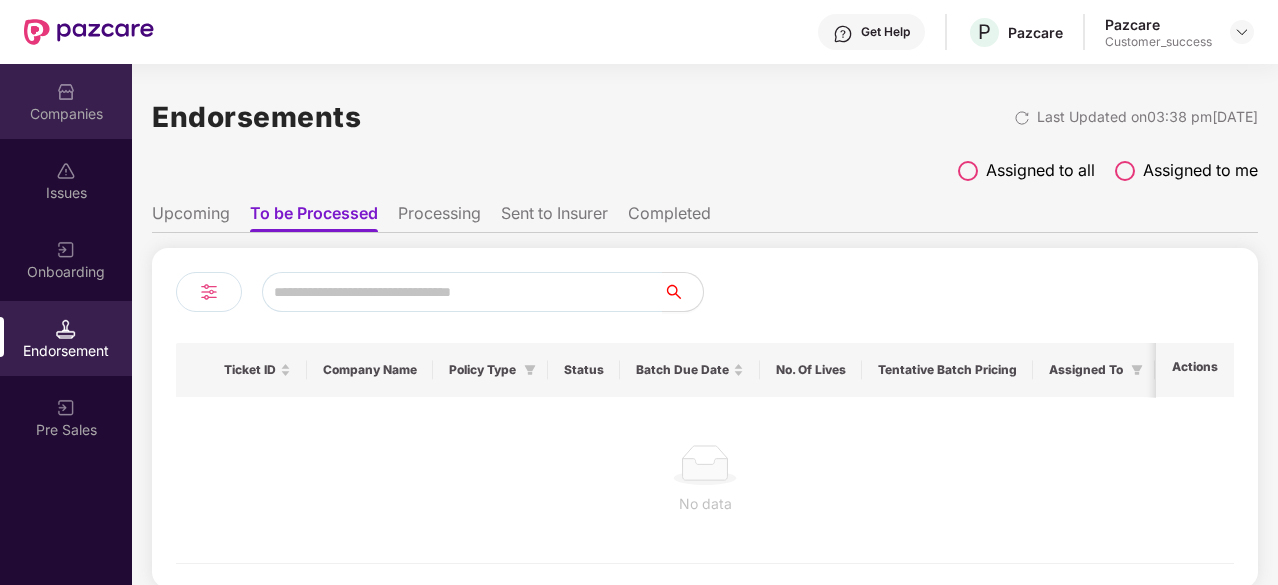
click at [118, 137] on div "Companies" at bounding box center [66, 101] width 132 height 75
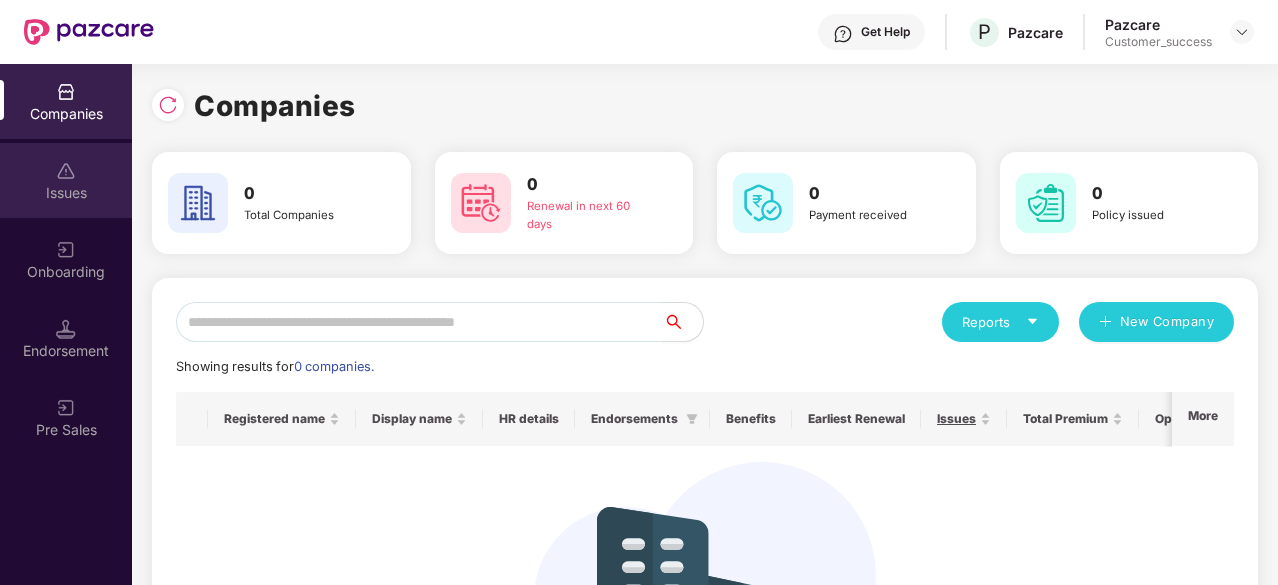
click at [112, 201] on div "Issues" at bounding box center [66, 193] width 132 height 20
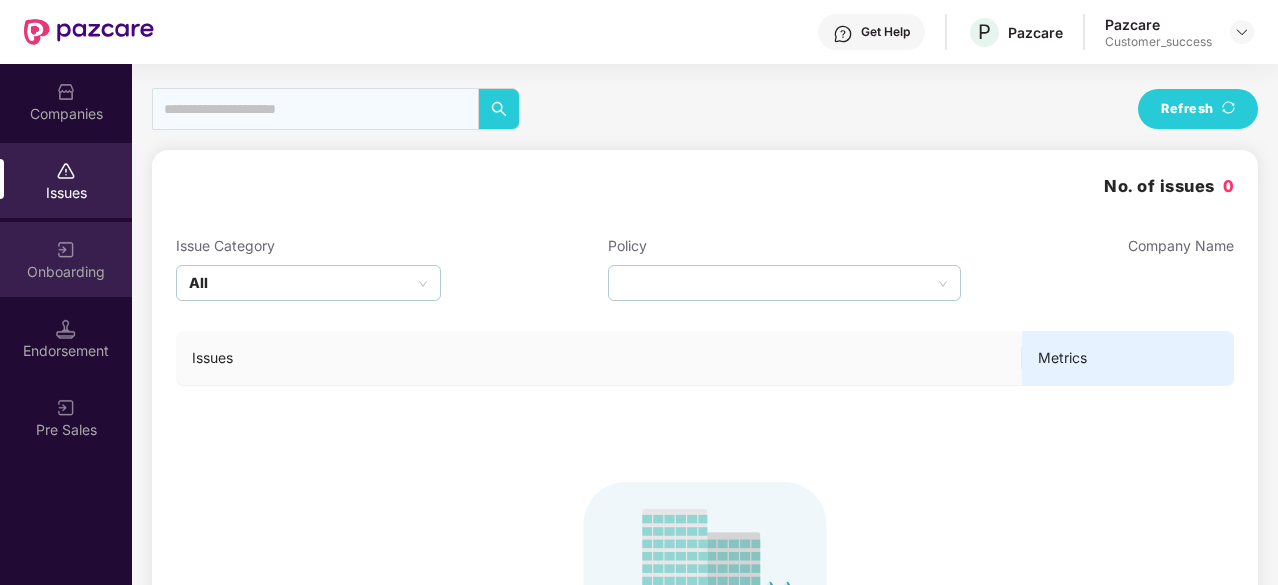
click at [76, 256] on div "Onboarding" at bounding box center [66, 259] width 132 height 75
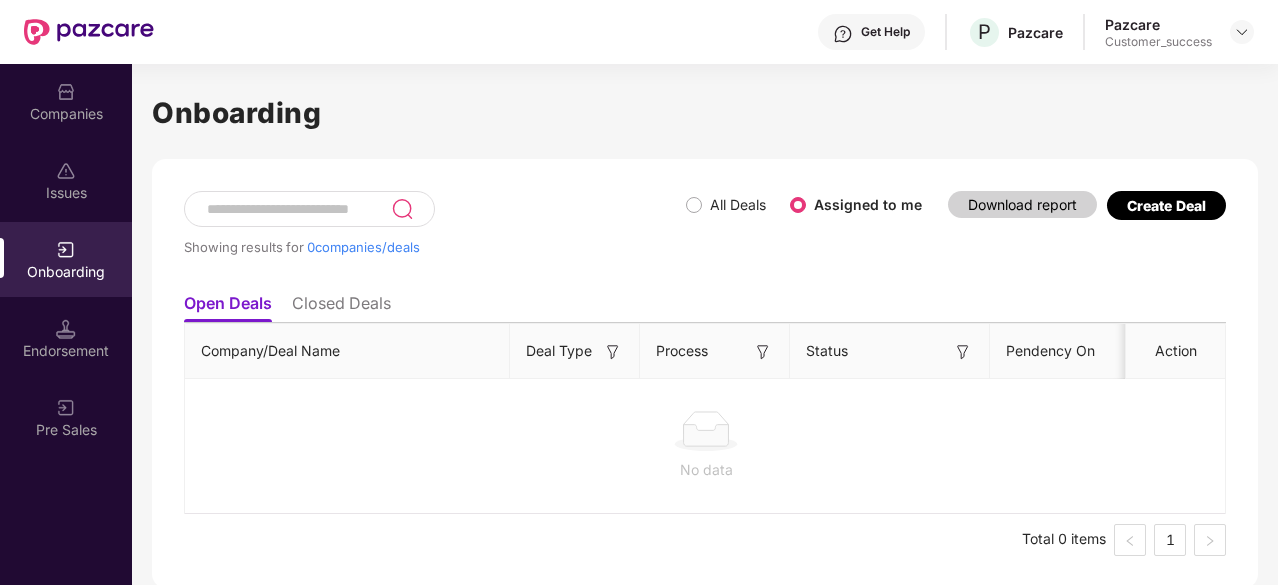
scroll to position [5, 0]
